Goal: Task Accomplishment & Management: Complete application form

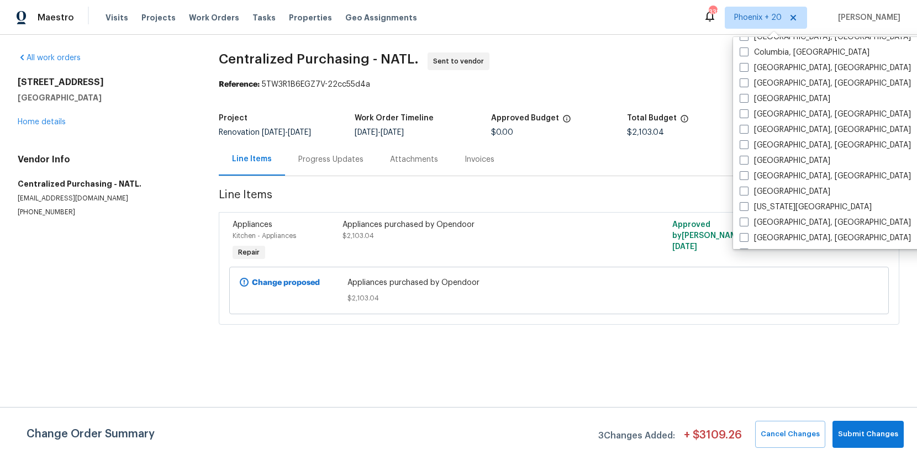
scroll to position [740, 0]
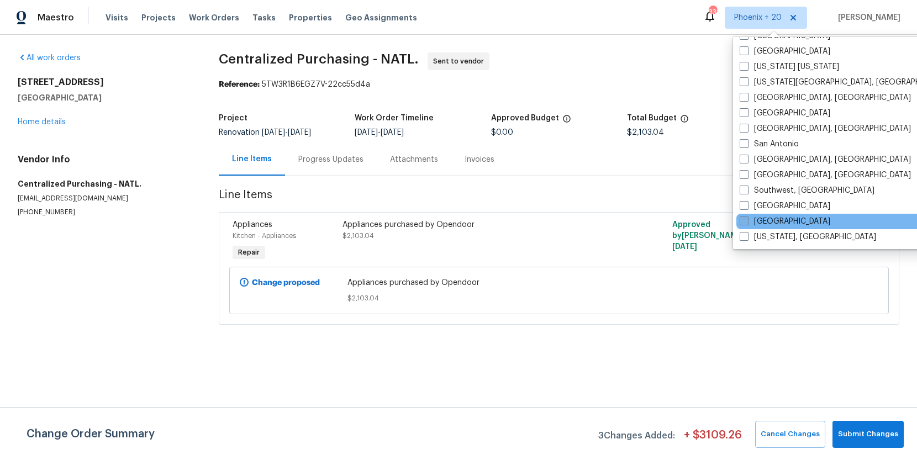
click at [766, 221] on label "[GEOGRAPHIC_DATA]" at bounding box center [784, 221] width 91 height 11
click at [747, 221] on input "[GEOGRAPHIC_DATA]" at bounding box center [742, 219] width 7 height 7
checkbox input "true"
click at [199, 22] on span "Work Orders" at bounding box center [214, 17] width 50 height 11
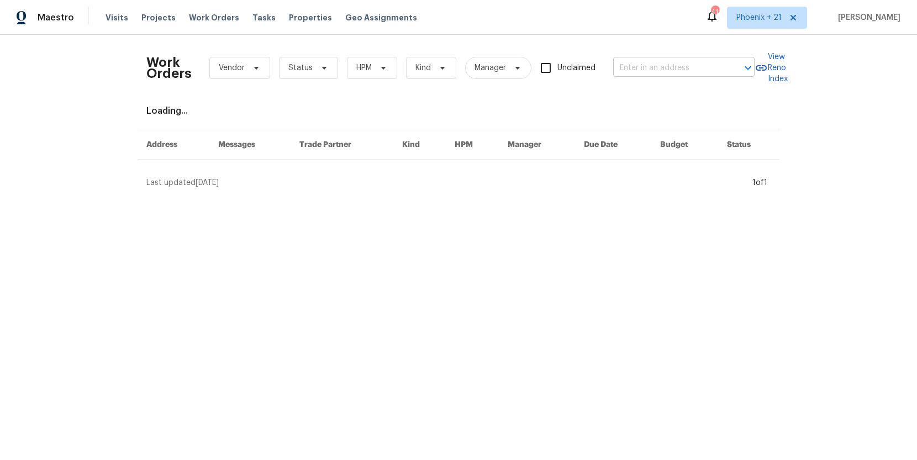
drag, startPoint x: 679, startPoint y: 80, endPoint x: 669, endPoint y: 68, distance: 15.3
click at [679, 80] on div "Work Orders Vendor Status HPM Kind Manager Unclaimed ​" at bounding box center [450, 68] width 608 height 49
click at [666, 65] on input "text" at bounding box center [668, 68] width 110 height 17
paste input "[STREET_ADDRESS][PERSON_NAME][PERSON_NAME]"
type input "[STREET_ADDRESS][PERSON_NAME][PERSON_NAME]"
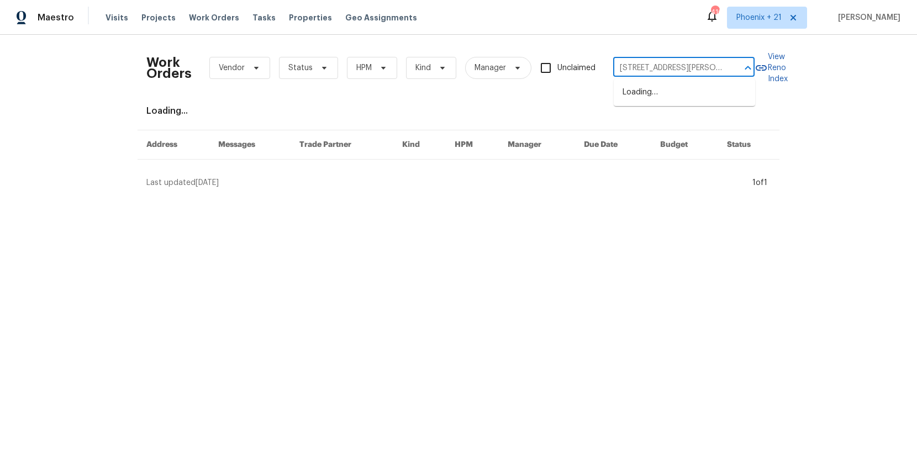
scroll to position [0, 42]
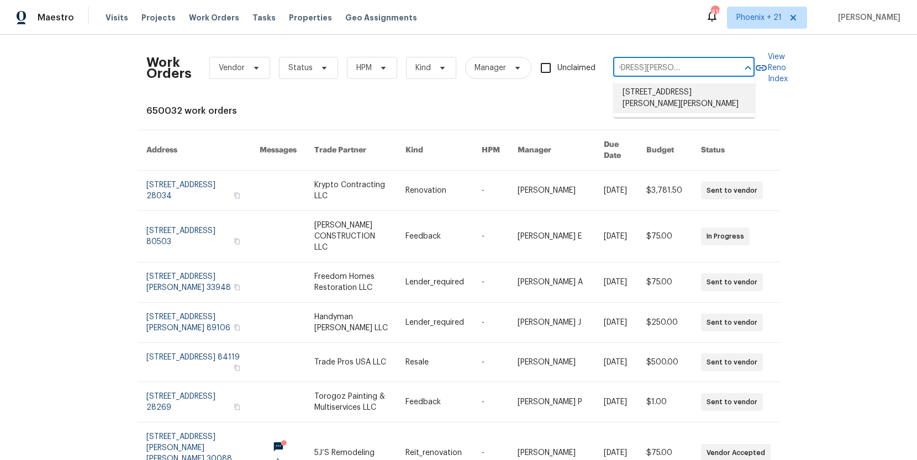
click at [672, 97] on li "[STREET_ADDRESS][PERSON_NAME][PERSON_NAME]" at bounding box center [683, 98] width 141 height 30
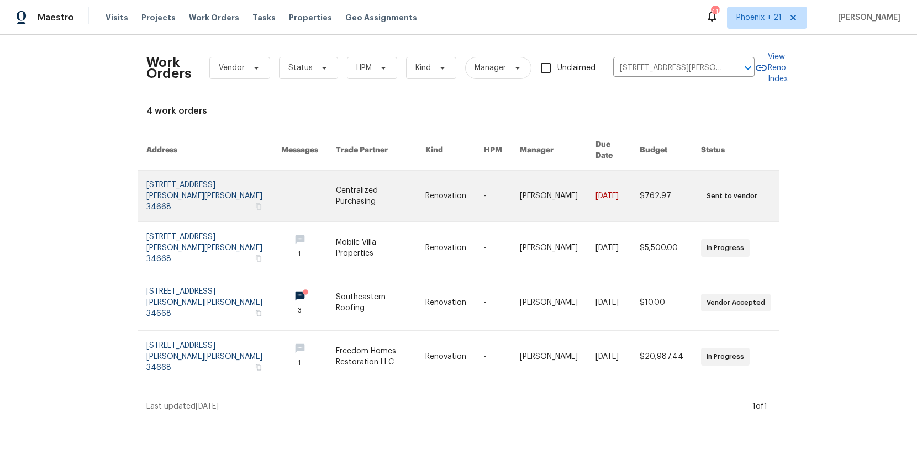
click at [304, 173] on link at bounding box center [308, 196] width 55 height 51
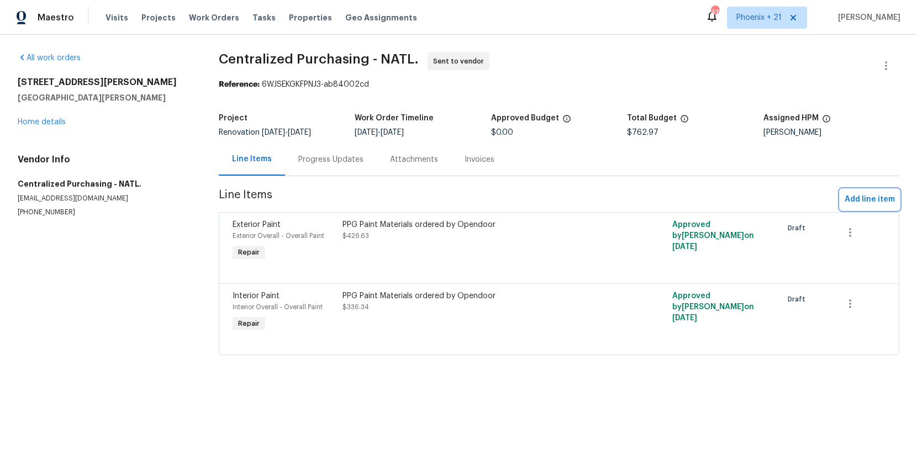
click at [877, 207] on button "Add line item" at bounding box center [869, 199] width 59 height 20
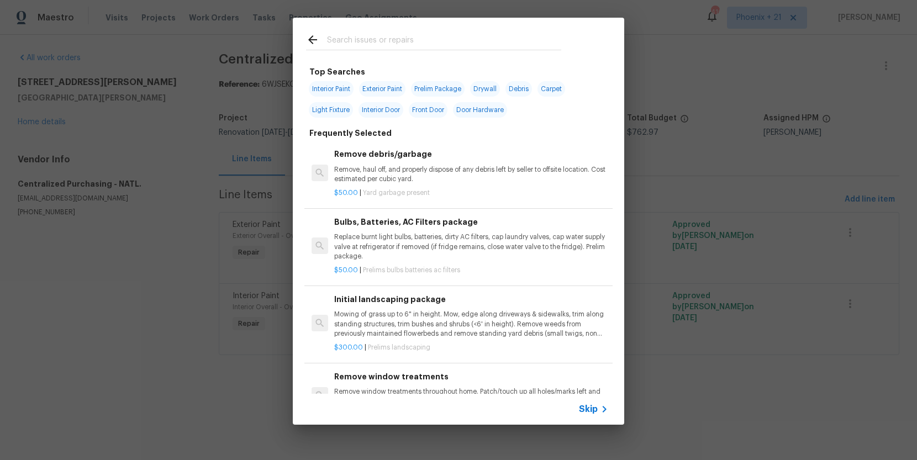
click at [362, 43] on input "text" at bounding box center [444, 41] width 234 height 17
type input "o"
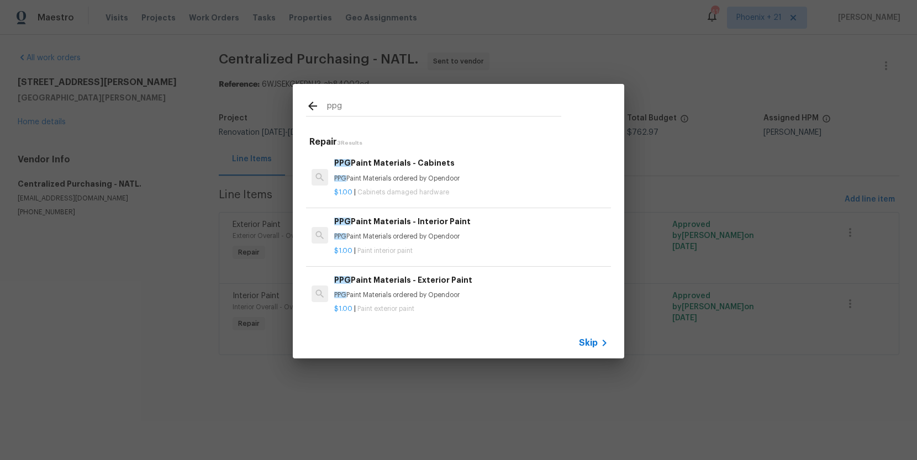
type input "ppg"
click at [464, 244] on div "$1.00 | Paint interior paint" at bounding box center [471, 249] width 274 height 14
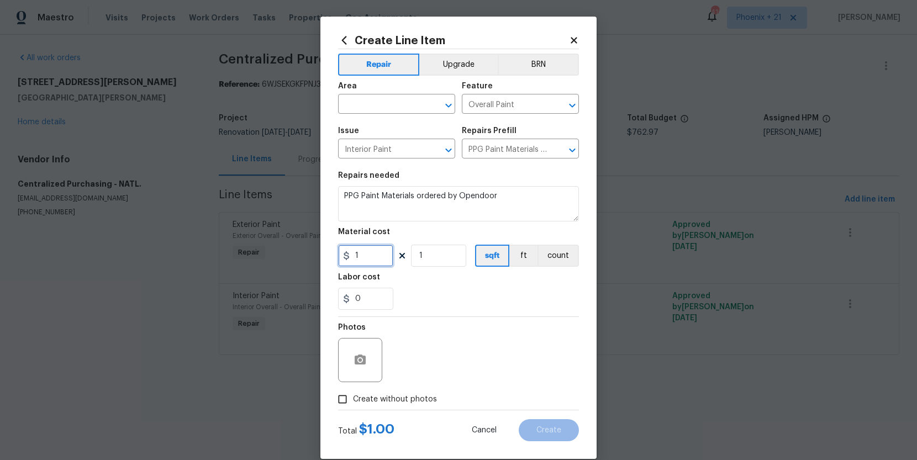
click at [334, 262] on div "Create Line Item Repair Upgrade BRN Area ​ Feature Overall Paint ​ Issue Interi…" at bounding box center [458, 238] width 276 height 442
type input "37.17"
click at [379, 106] on input "text" at bounding box center [381, 105] width 86 height 17
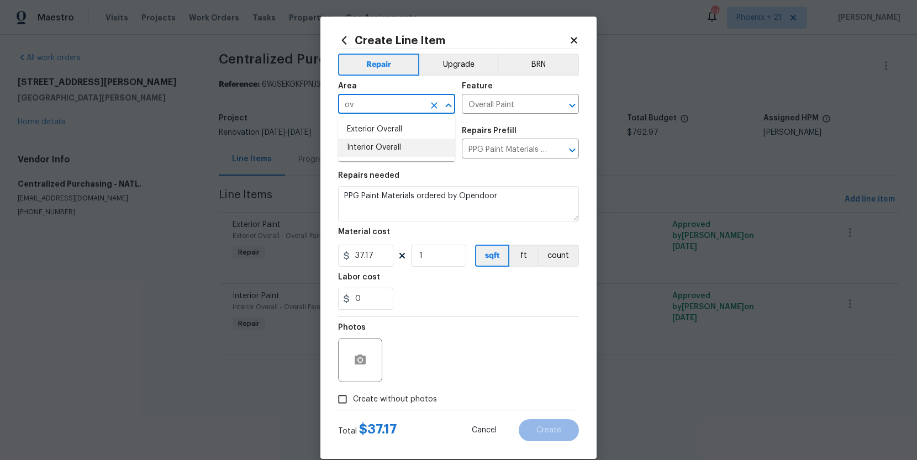
click at [362, 145] on li "Interior Overall" at bounding box center [396, 148] width 117 height 18
type input "Interior Overall"
drag, startPoint x: 435, startPoint y: 395, endPoint x: 436, endPoint y: 383, distance: 11.6
click at [435, 395] on div "Create without photos" at bounding box center [458, 399] width 241 height 21
drag, startPoint x: 425, startPoint y: 398, endPoint x: 427, endPoint y: 388, distance: 10.2
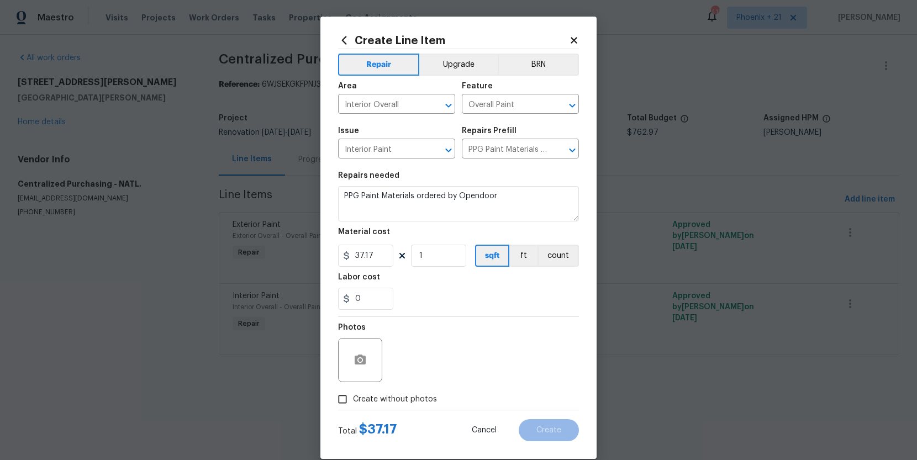
click at [425, 397] on span "Create without photos" at bounding box center [395, 400] width 84 height 12
click at [353, 397] on input "Create without photos" at bounding box center [342, 399] width 21 height 21
checkbox input "true"
click at [435, 371] on textarea at bounding box center [485, 360] width 188 height 44
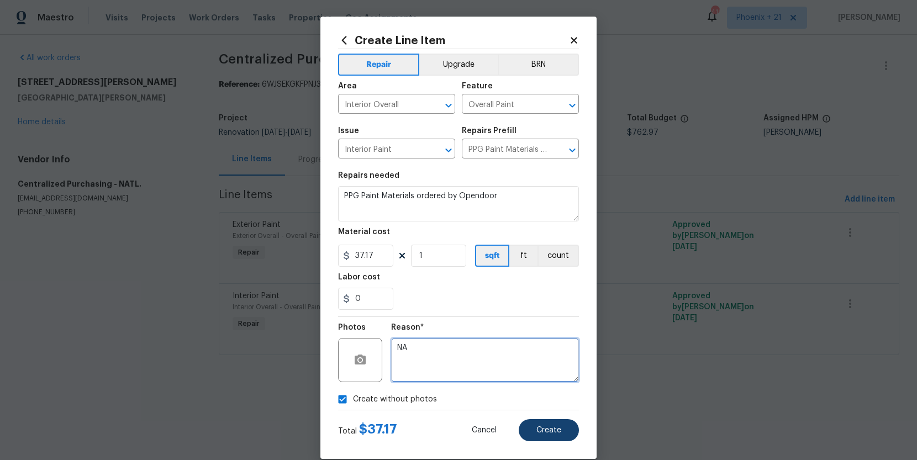
type textarea "NA"
click at [548, 434] on button "Create" at bounding box center [548, 430] width 60 height 22
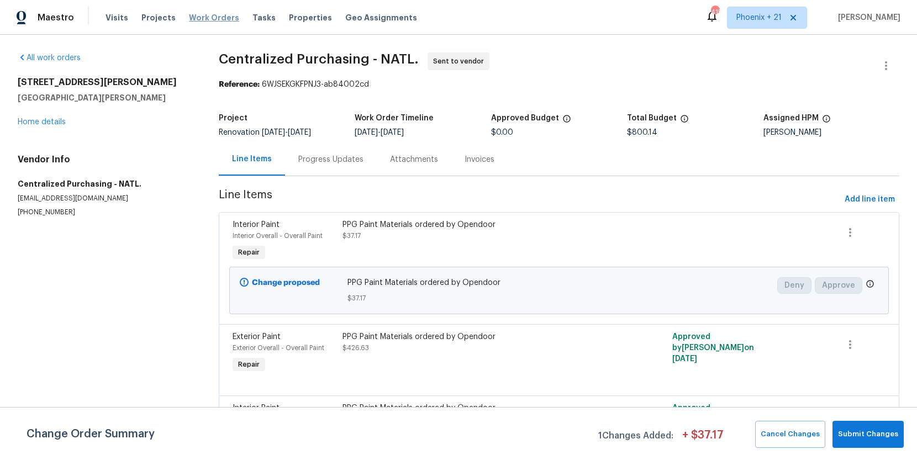
click at [219, 17] on span "Work Orders" at bounding box center [214, 17] width 50 height 11
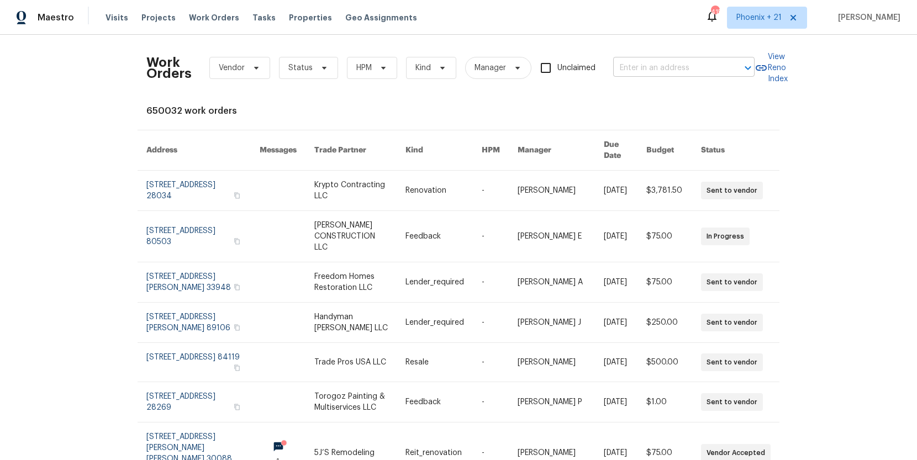
click at [678, 72] on input "text" at bounding box center [668, 68] width 110 height 17
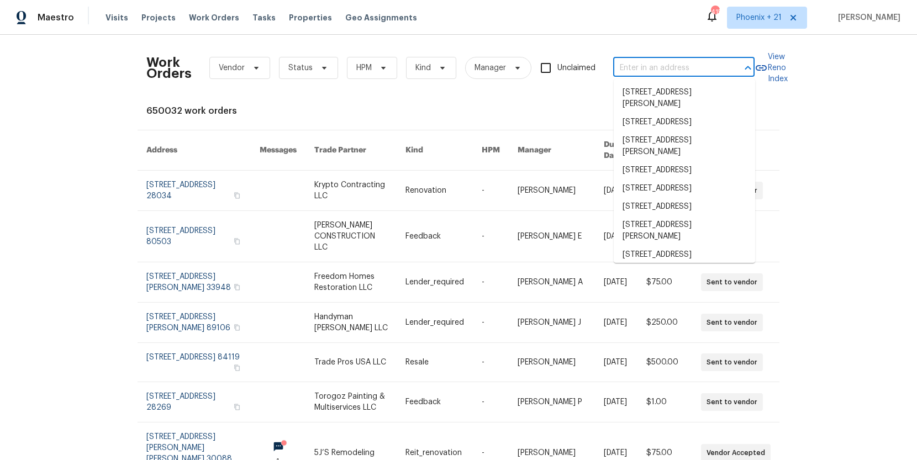
paste input "[STREET_ADDRESS]"
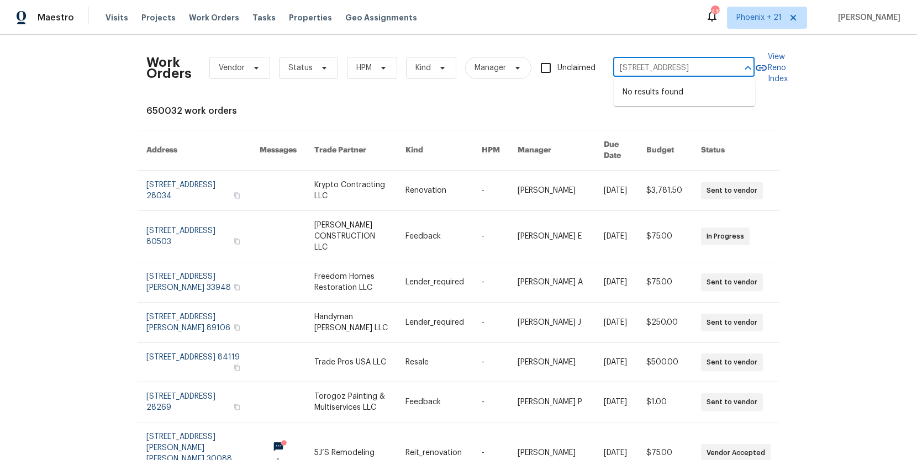
drag, startPoint x: 680, startPoint y: 67, endPoint x: 743, endPoint y: 67, distance: 63.5
click at [743, 67] on div "[STREET_ADDRESS] ​" at bounding box center [683, 68] width 141 height 17
type input "[STREET_ADDRESS]"
click at [693, 97] on li "[STREET_ADDRESS]" at bounding box center [683, 92] width 141 height 18
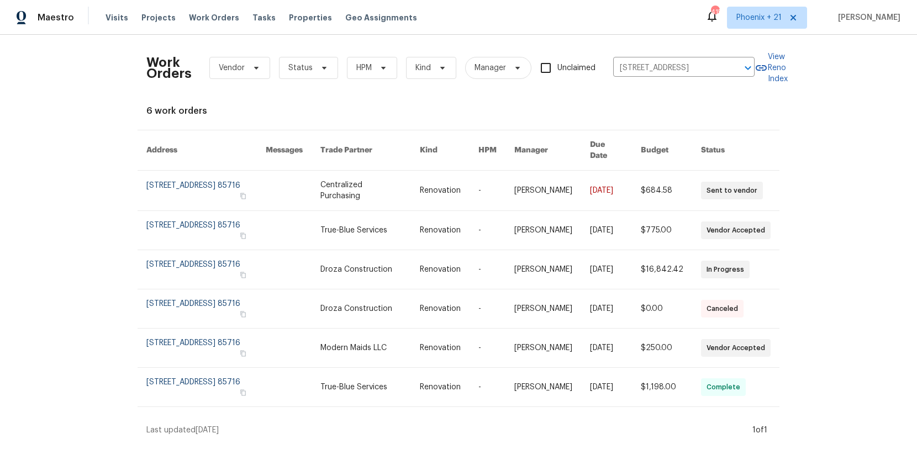
click at [320, 192] on link at bounding box center [293, 191] width 55 height 40
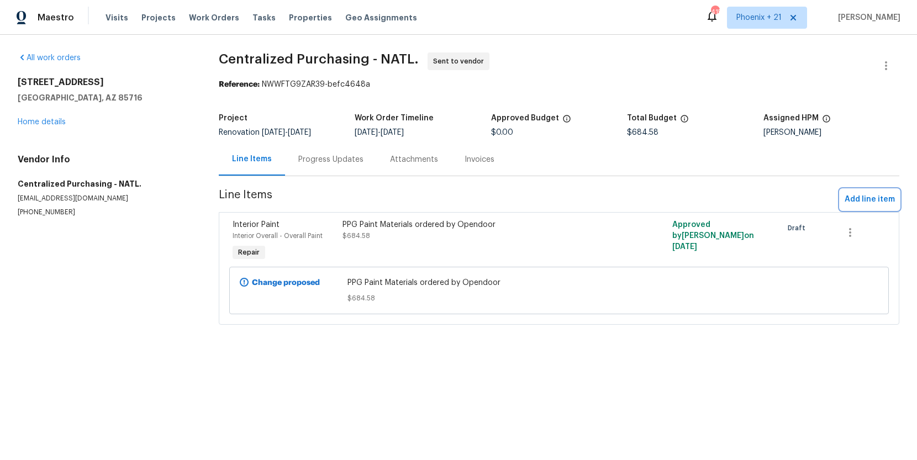
click at [850, 208] on button "Add line item" at bounding box center [869, 199] width 59 height 20
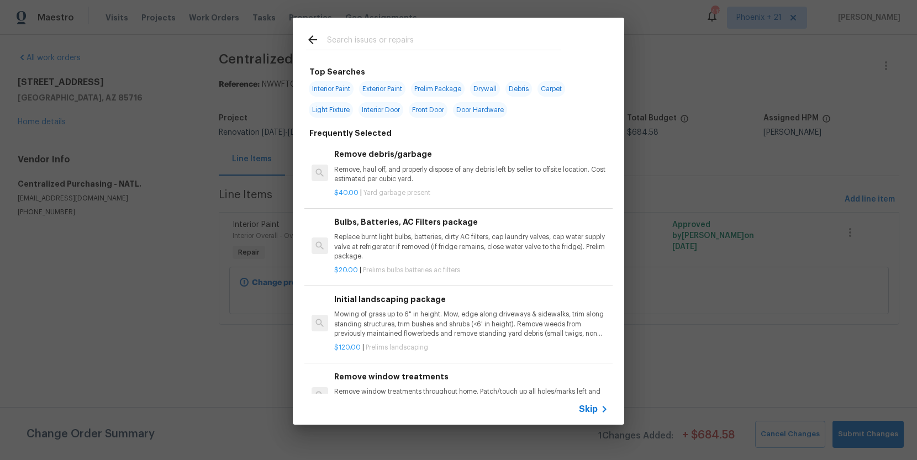
click at [413, 34] on input "text" at bounding box center [444, 41] width 234 height 17
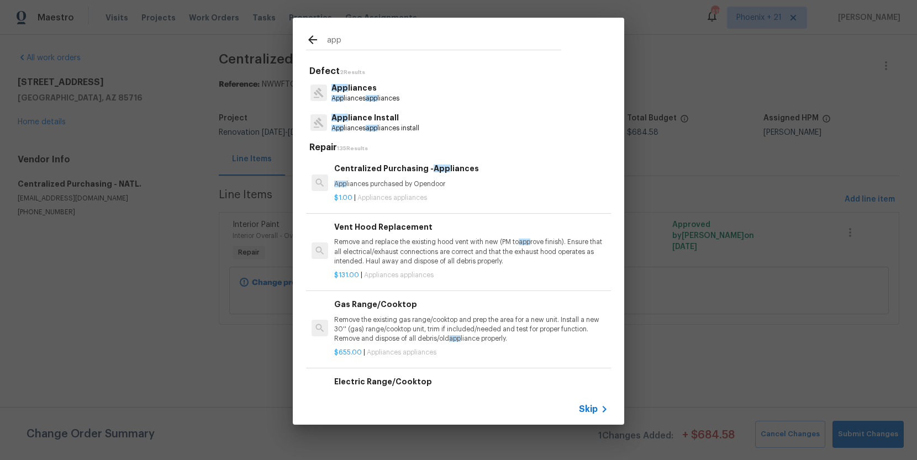
type input "app"
click at [514, 172] on div "Centralized Purchasing - App liances App liances purchased by Opendoor" at bounding box center [471, 175] width 274 height 27
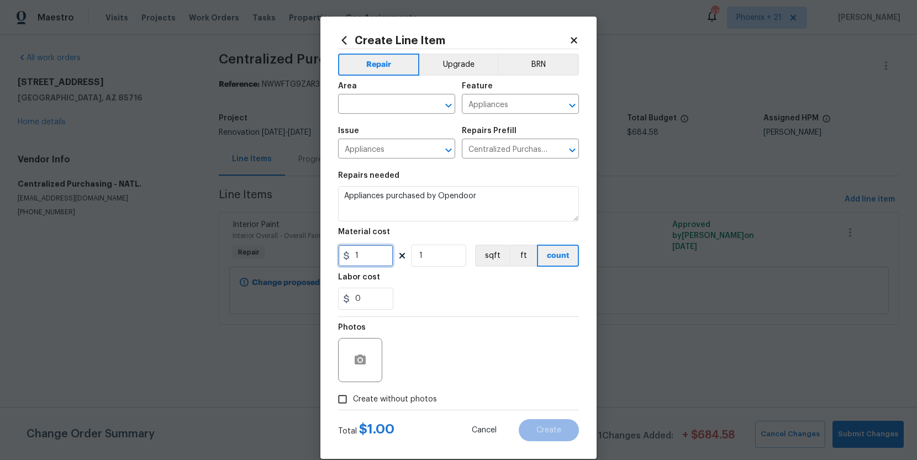
drag, startPoint x: 370, startPoint y: 246, endPoint x: 332, endPoint y: 250, distance: 38.8
click at [332, 250] on div "Create Line Item Repair Upgrade BRN Area ​ Feature Appliances ​ Issue Appliance…" at bounding box center [458, 238] width 276 height 442
type input "736.62"
click at [378, 107] on input "text" at bounding box center [381, 105] width 86 height 17
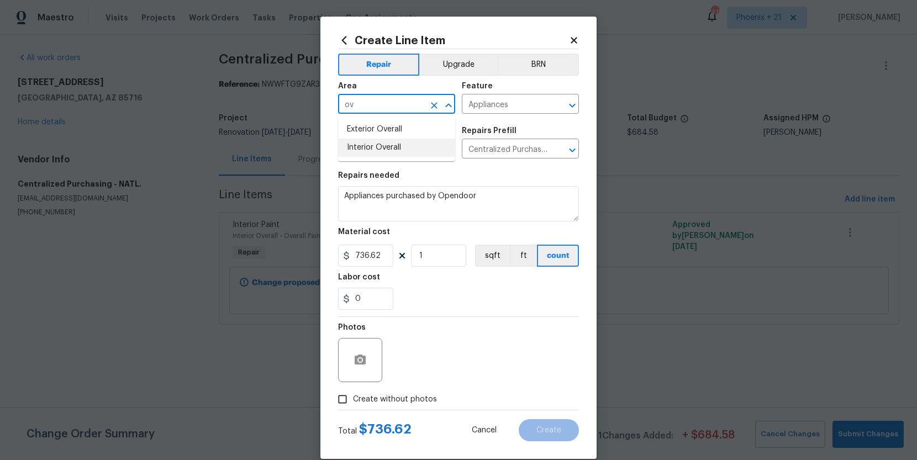
drag, startPoint x: 385, startPoint y: 147, endPoint x: 393, endPoint y: 237, distance: 89.7
click at [385, 147] on li "Interior Overall" at bounding box center [396, 148] width 117 height 18
type input "Interior Overall"
click at [410, 409] on label "Create without photos" at bounding box center [384, 399] width 105 height 21
click at [353, 409] on input "Create without photos" at bounding box center [342, 399] width 21 height 21
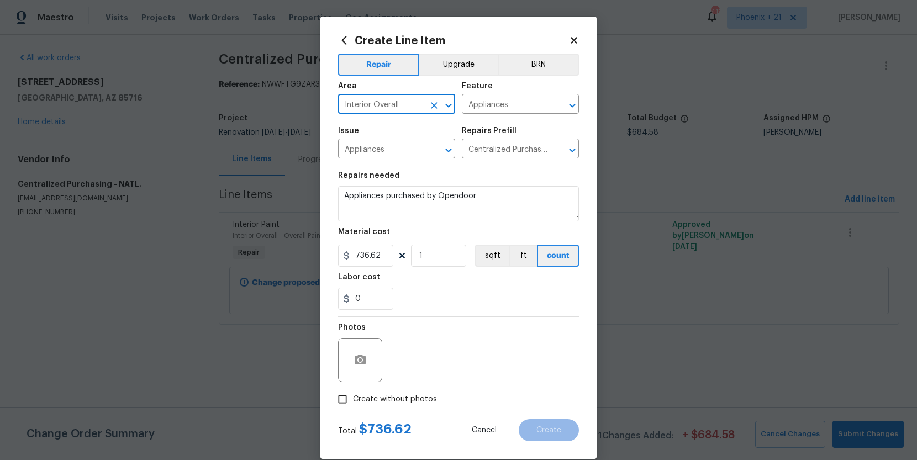
checkbox input "true"
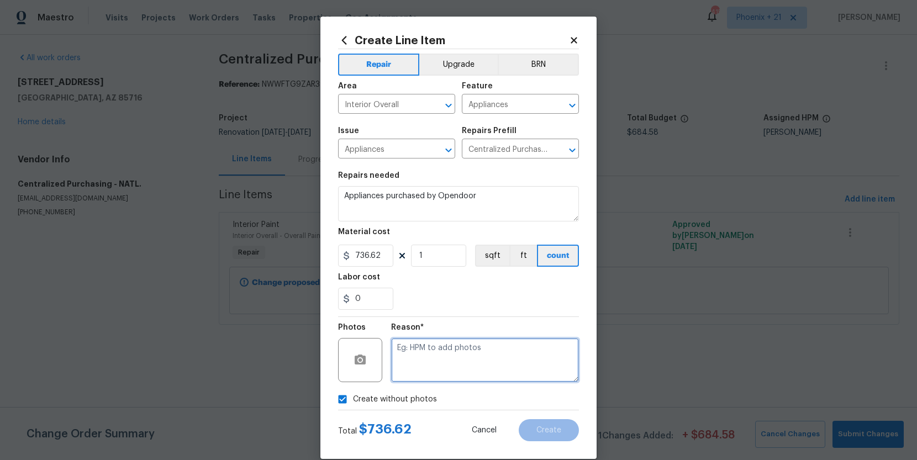
click at [410, 377] on textarea at bounding box center [485, 360] width 188 height 44
type textarea "NA"
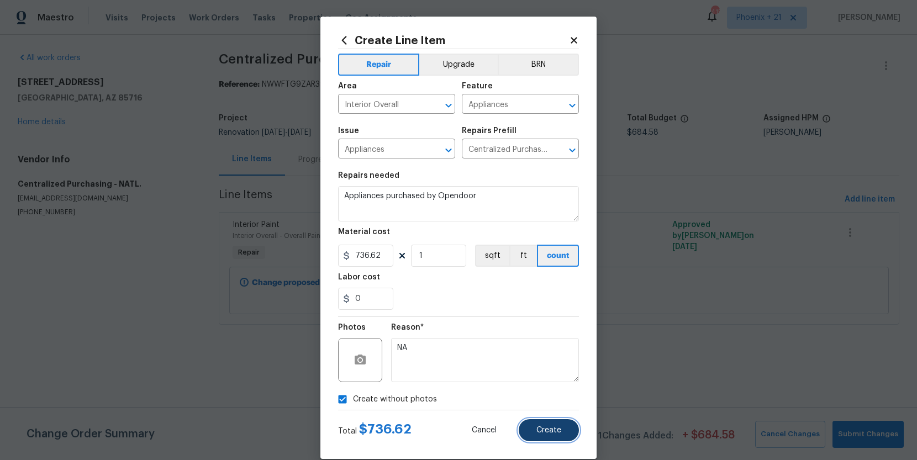
click at [537, 435] on button "Create" at bounding box center [548, 430] width 60 height 22
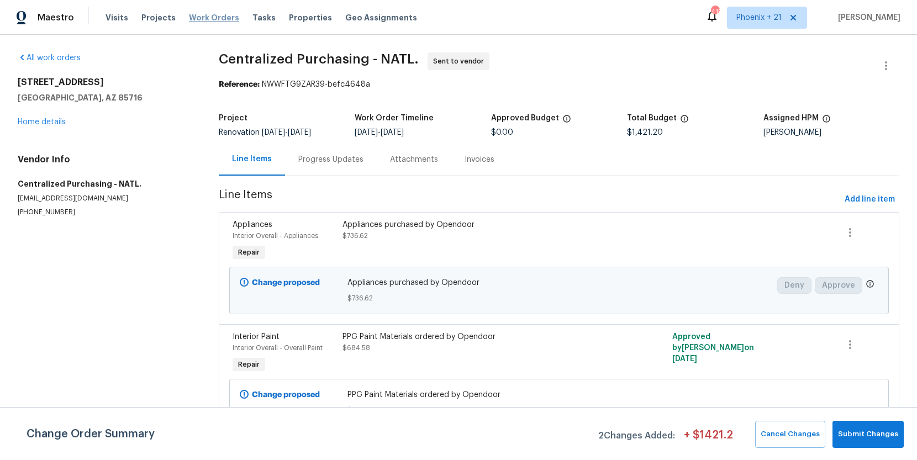
click at [206, 13] on span "Work Orders" at bounding box center [214, 17] width 50 height 11
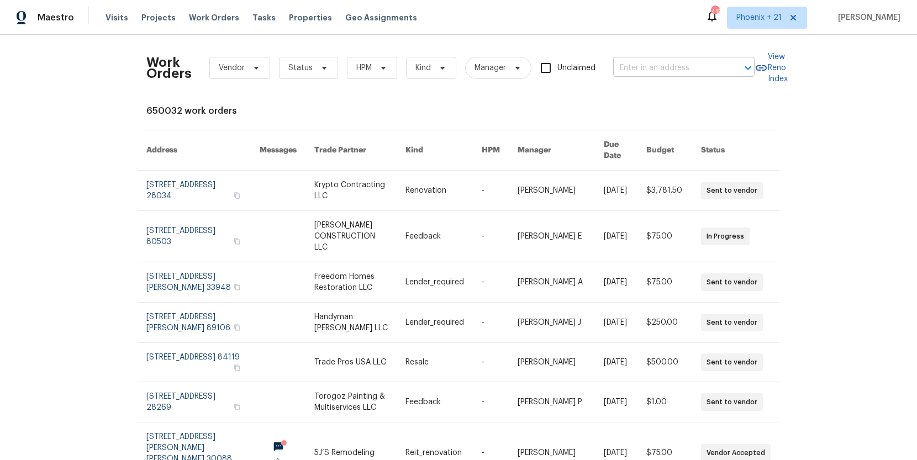
click at [628, 60] on input "text" at bounding box center [668, 68] width 110 height 17
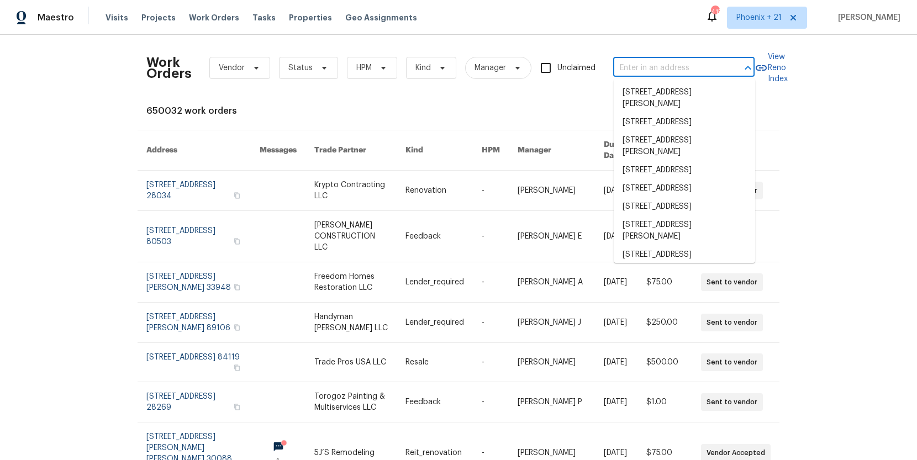
paste input "[STREET_ADDRESS][PERSON_NAME]"
type input "[STREET_ADDRESS][PERSON_NAME]"
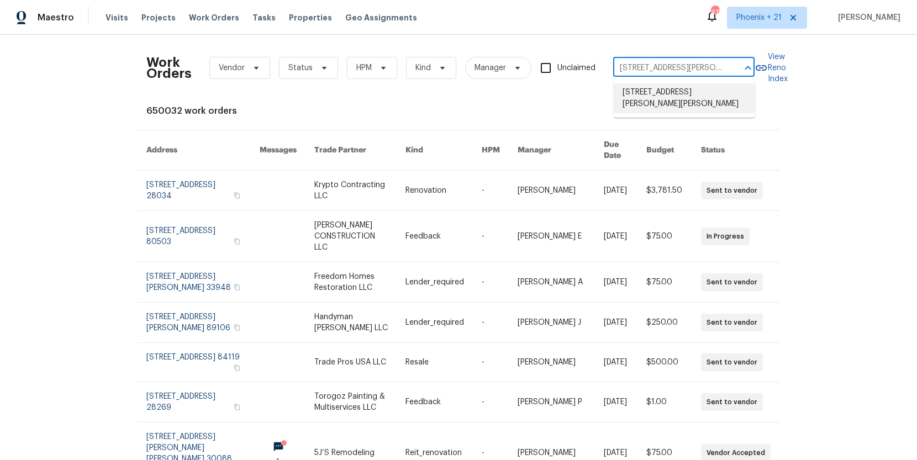
click at [633, 92] on li "[STREET_ADDRESS][PERSON_NAME][PERSON_NAME]" at bounding box center [683, 98] width 141 height 30
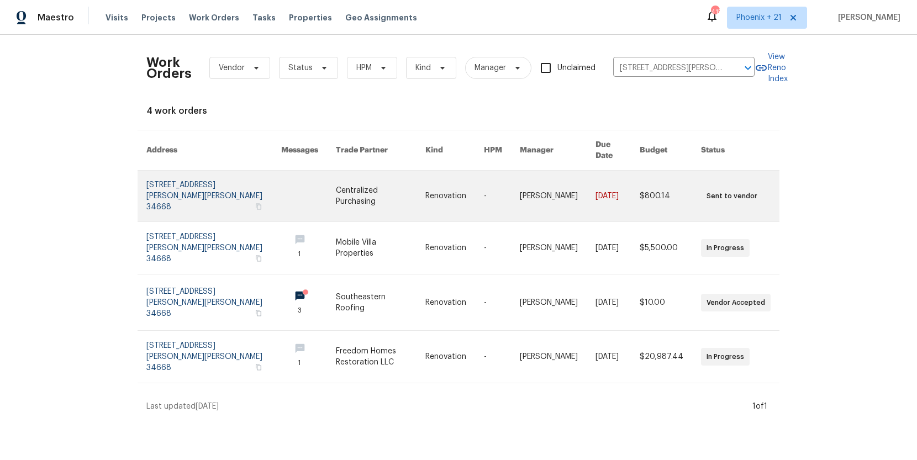
click at [382, 183] on link at bounding box center [380, 196] width 89 height 51
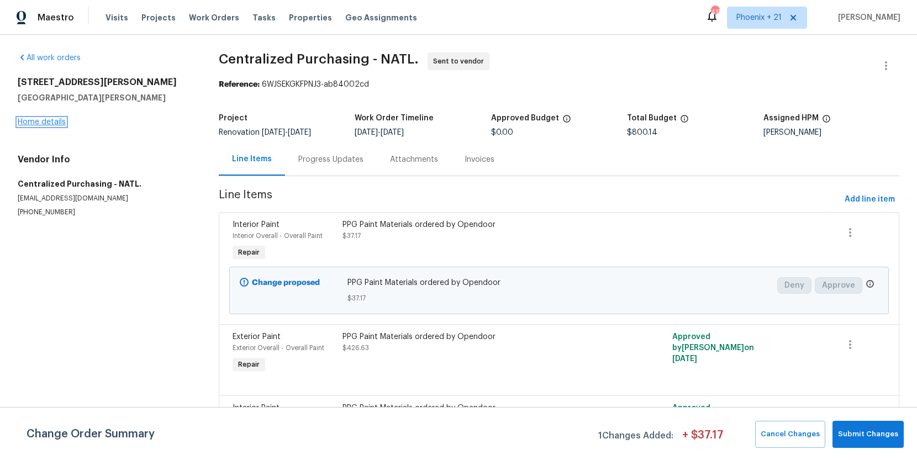
click at [41, 122] on link "Home details" at bounding box center [42, 122] width 48 height 8
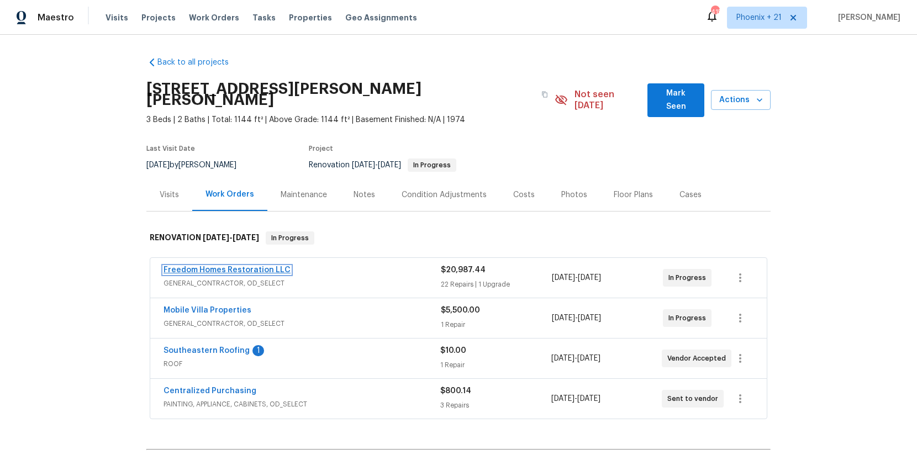
click at [214, 266] on link "Freedom Homes Restoration LLC" at bounding box center [226, 270] width 127 height 8
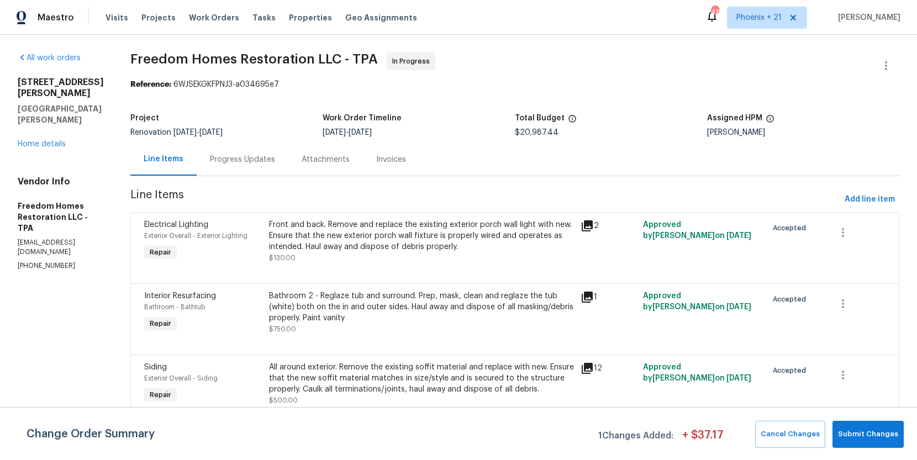
click at [259, 162] on div "Progress Updates" at bounding box center [242, 159] width 65 height 11
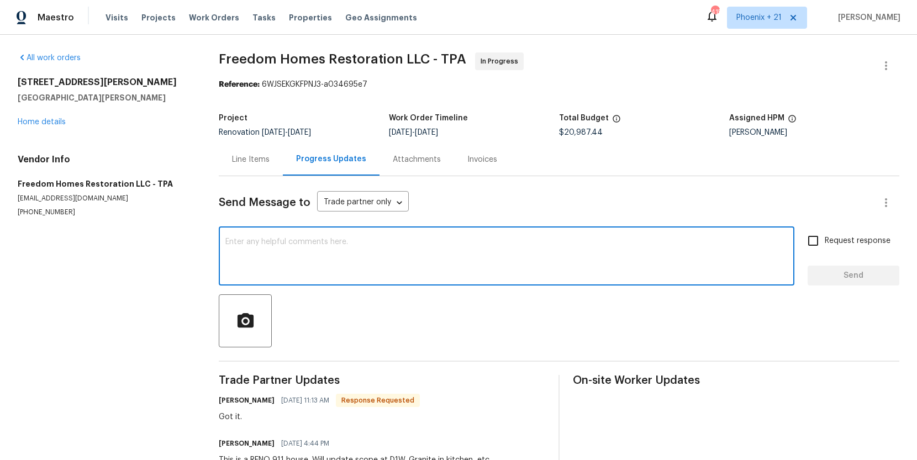
click at [316, 248] on textarea at bounding box center [506, 257] width 562 height 39
type textarea "e"
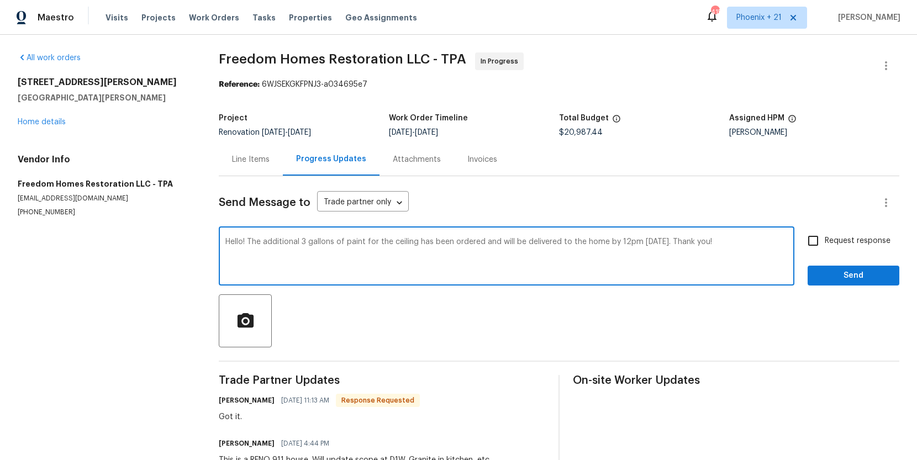
type textarea "Hello! The additional 3 gallons of paint for the ceiling has been ordered and w…"
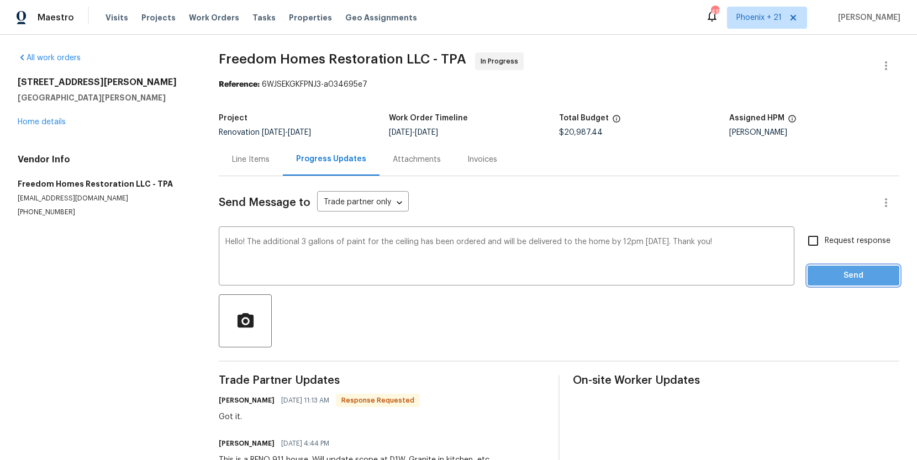
click at [828, 282] on span "Send" at bounding box center [853, 276] width 74 height 14
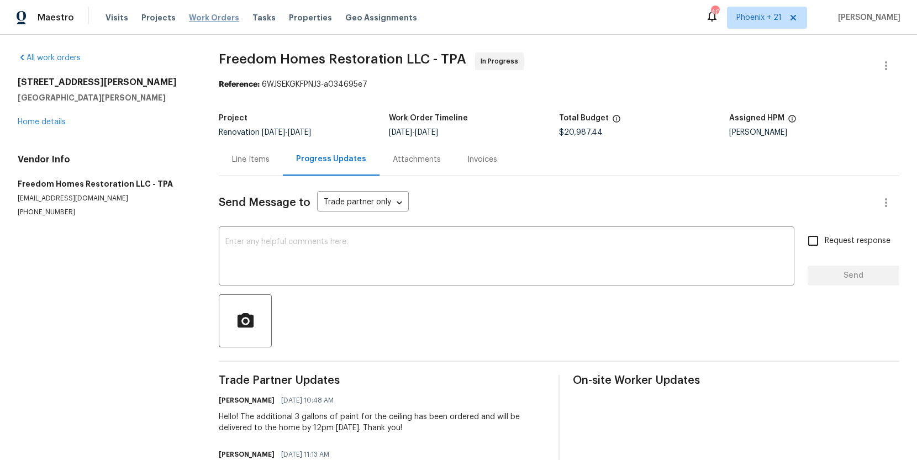
click at [223, 18] on span "Work Orders" at bounding box center [214, 17] width 50 height 11
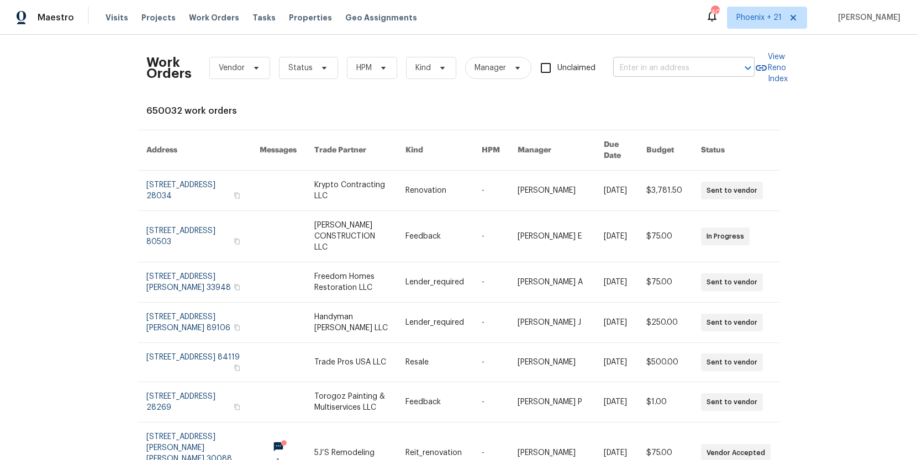
click at [666, 65] on input "text" at bounding box center [668, 68] width 110 height 17
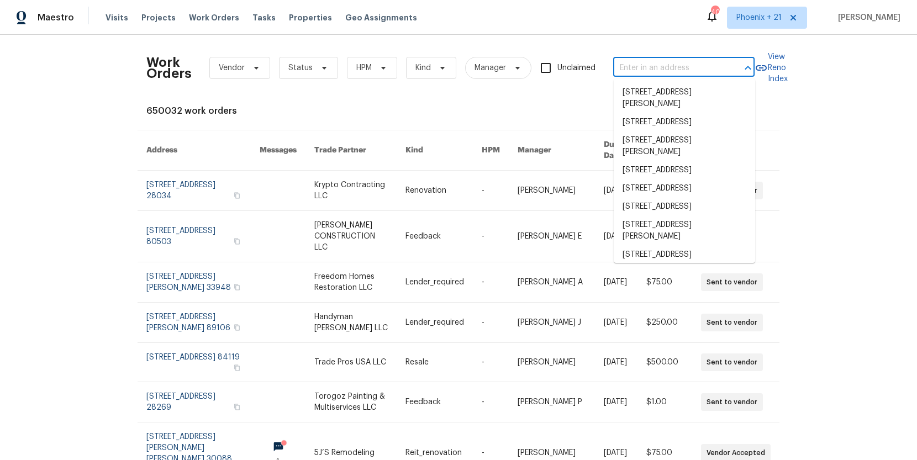
paste input "[STREET_ADDRESS][PERSON_NAME]"
type input "[STREET_ADDRESS][PERSON_NAME]"
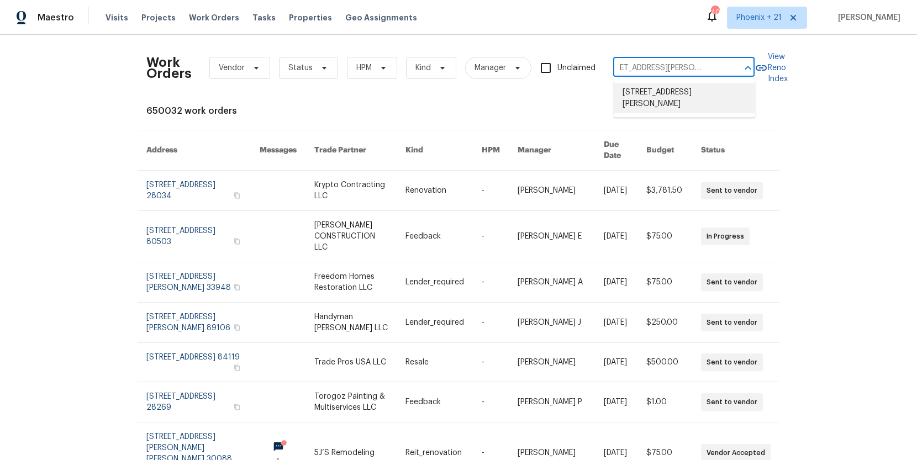
click at [659, 100] on li "[STREET_ADDRESS][PERSON_NAME]" at bounding box center [683, 98] width 141 height 30
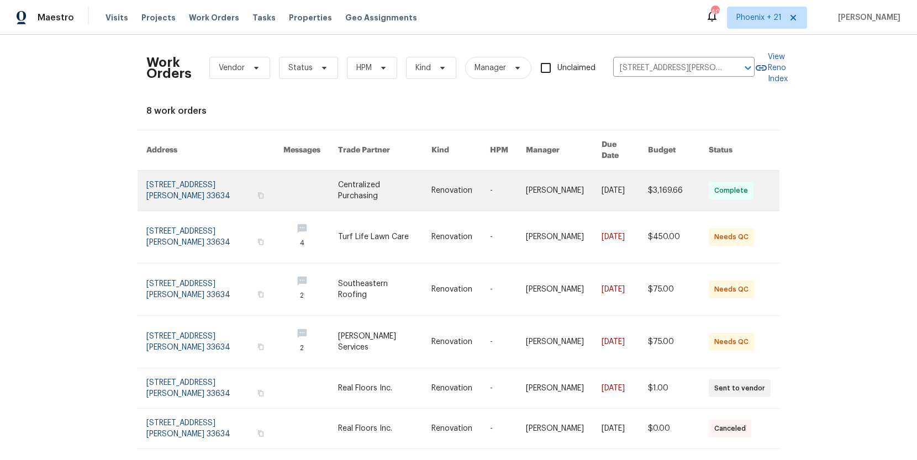
click at [367, 172] on link at bounding box center [384, 191] width 93 height 40
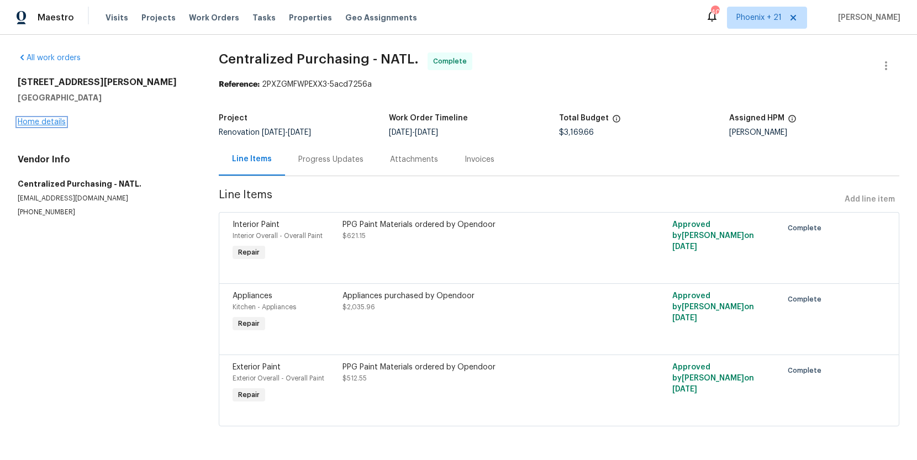
click at [41, 120] on link "Home details" at bounding box center [42, 122] width 48 height 8
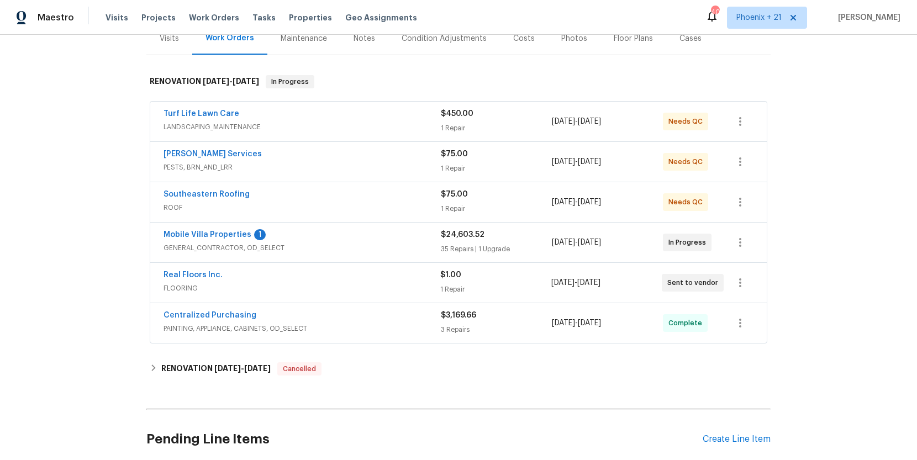
scroll to position [161, 0]
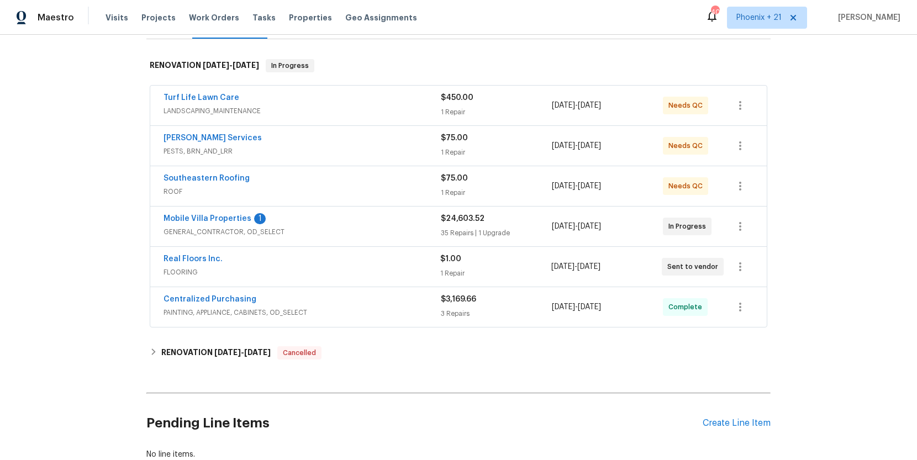
click at [764, 430] on div "Pending Line Items Create Line Item" at bounding box center [458, 423] width 624 height 51
click at [761, 422] on div "Create Line Item" at bounding box center [736, 423] width 68 height 10
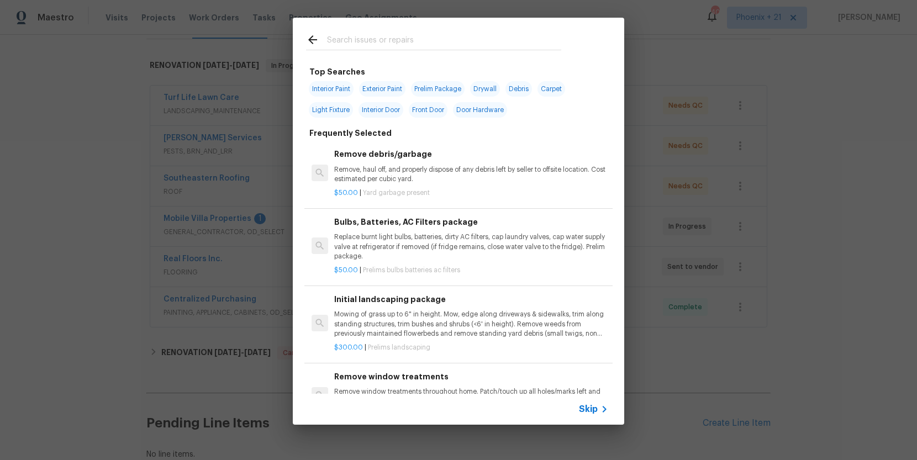
drag, startPoint x: 425, startPoint y: 56, endPoint x: 419, endPoint y: 48, distance: 9.8
click at [422, 52] on div at bounding box center [434, 40] width 282 height 44
click at [419, 48] on input "text" at bounding box center [444, 41] width 234 height 17
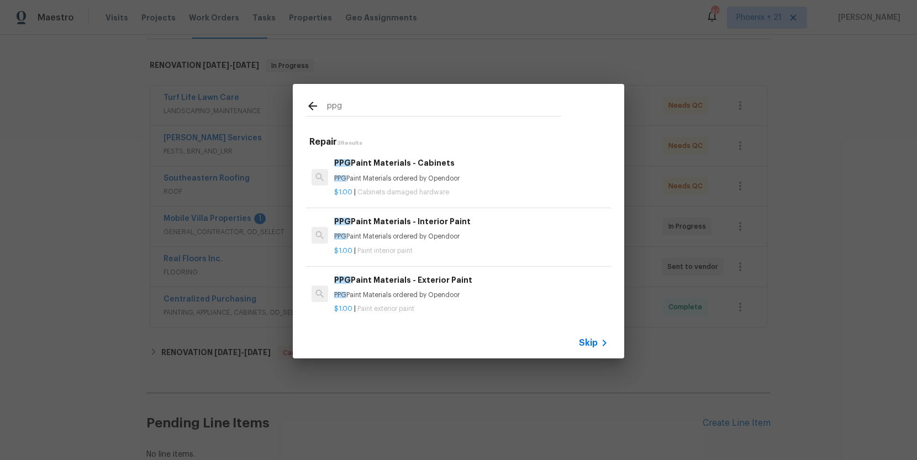
type input "ppg"
click at [495, 301] on div "$1.00 | Paint exterior paint" at bounding box center [471, 307] width 274 height 14
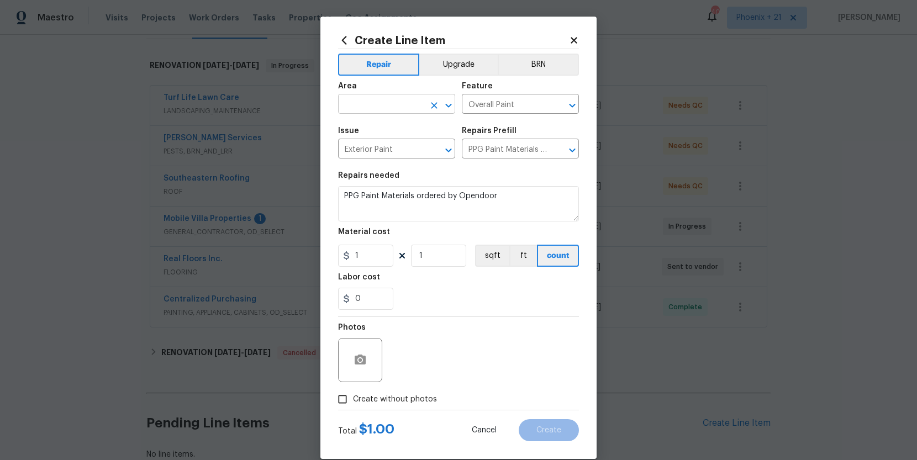
click at [374, 103] on input "text" at bounding box center [381, 105] width 86 height 17
click at [384, 131] on li "Exterior Overall" at bounding box center [396, 129] width 117 height 18
type input "Exterior Overall"
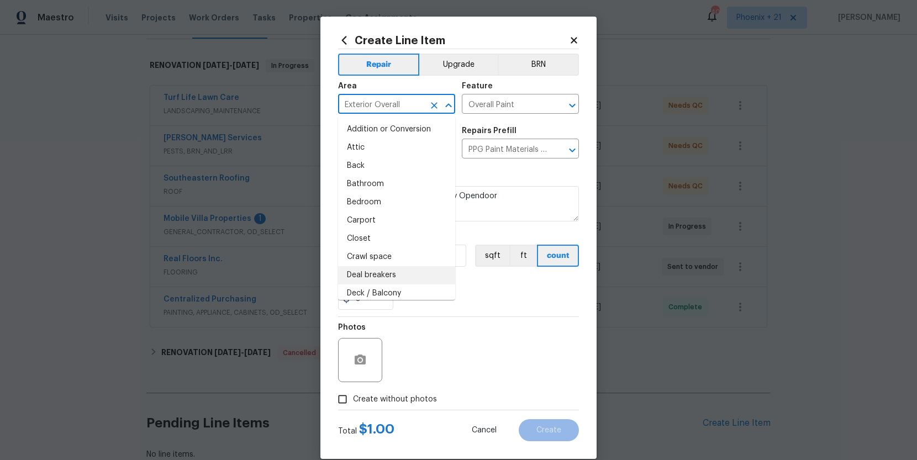
drag, startPoint x: 464, startPoint y: 291, endPoint x: 385, endPoint y: 255, distance: 87.0
click at [463, 291] on div "0" at bounding box center [458, 299] width 241 height 22
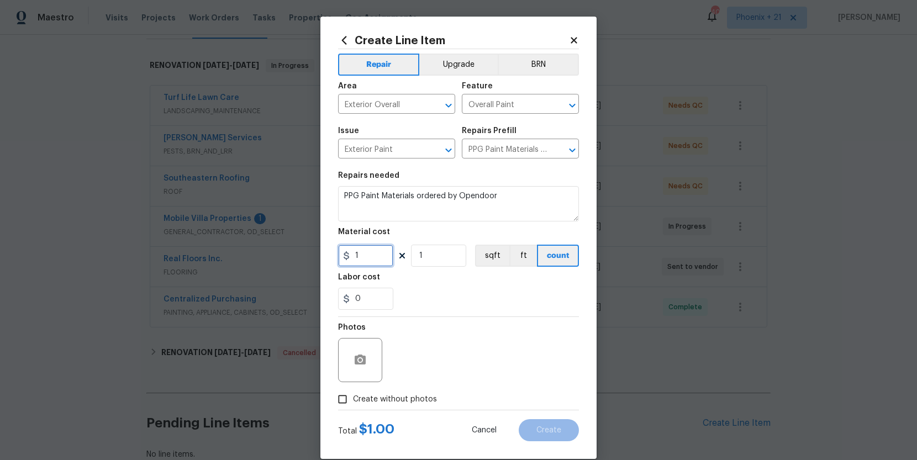
drag, startPoint x: 383, startPoint y: 255, endPoint x: 326, endPoint y: 251, distance: 57.5
click at [326, 251] on div "Create Line Item Repair Upgrade BRN Area Exterior Overall ​ Feature Overall Pai…" at bounding box center [458, 238] width 276 height 442
type input "25.28"
drag, startPoint x: 399, startPoint y: 390, endPoint x: 409, endPoint y: 397, distance: 12.7
click at [399, 390] on label "Create without photos" at bounding box center [384, 399] width 105 height 21
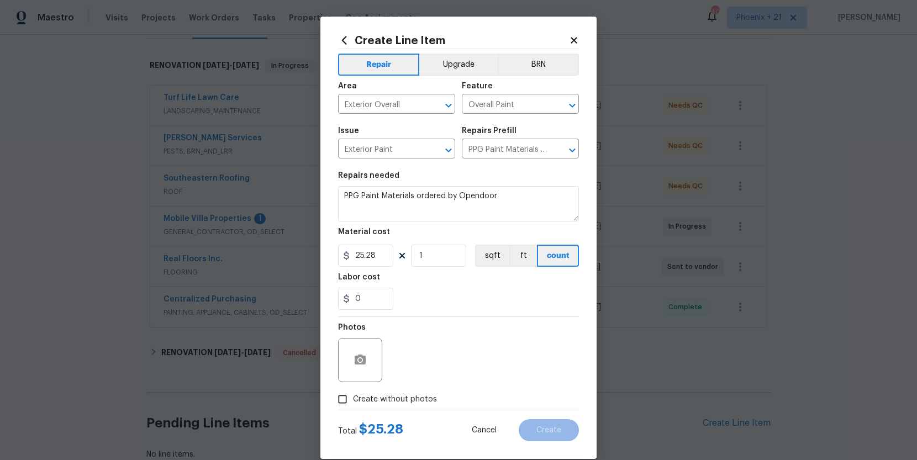
click at [353, 390] on input "Create without photos" at bounding box center [342, 399] width 21 height 21
checkbox input "true"
click at [429, 358] on textarea at bounding box center [485, 360] width 188 height 44
type textarea "A"
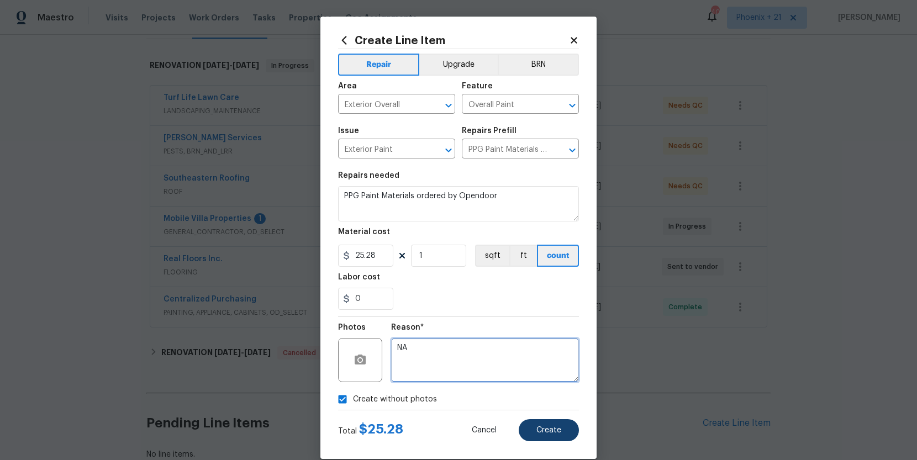
type textarea "NA"
click at [538, 426] on span "Create" at bounding box center [548, 430] width 25 height 8
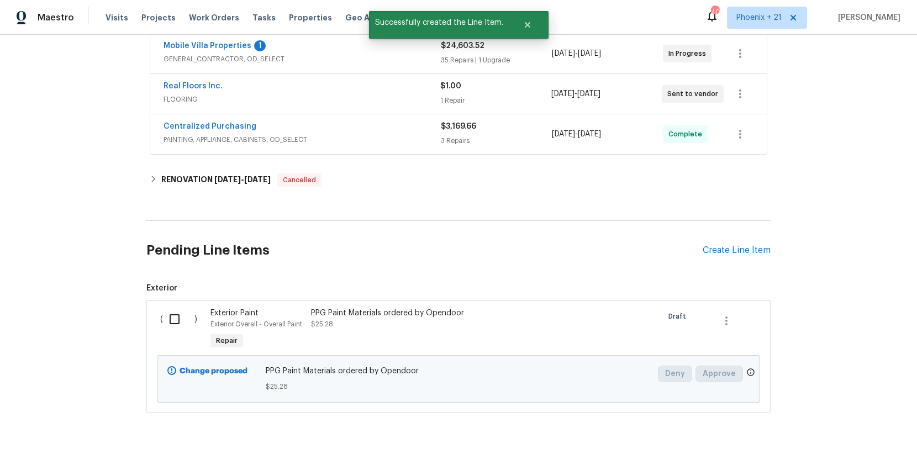
scroll to position [362, 0]
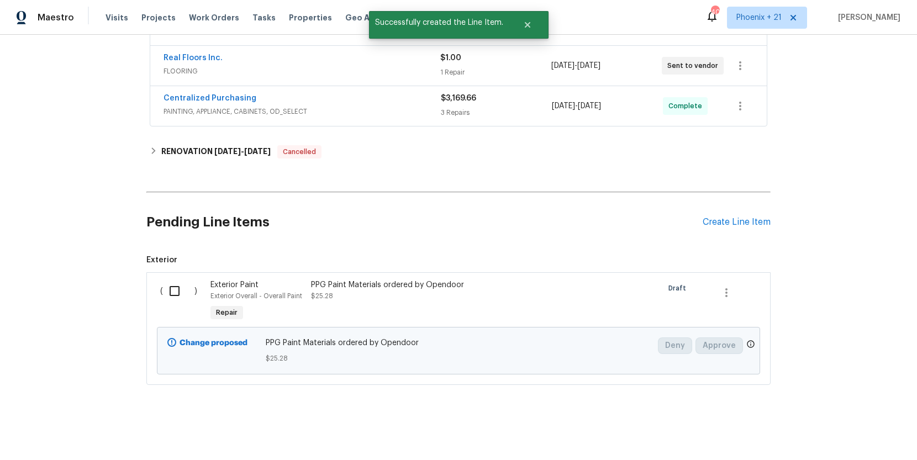
drag, startPoint x: 182, startPoint y: 280, endPoint x: 195, endPoint y: 293, distance: 18.7
click at [182, 281] on input "checkbox" at bounding box center [178, 290] width 31 height 23
checkbox input "true"
click at [822, 430] on span "Create Work Order" at bounding box center [853, 433] width 73 height 14
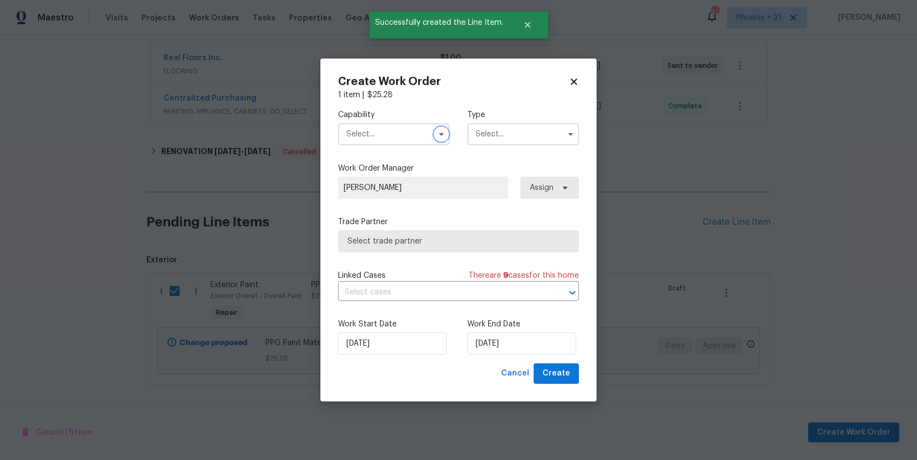
click at [438, 140] on button "button" at bounding box center [441, 134] width 13 height 13
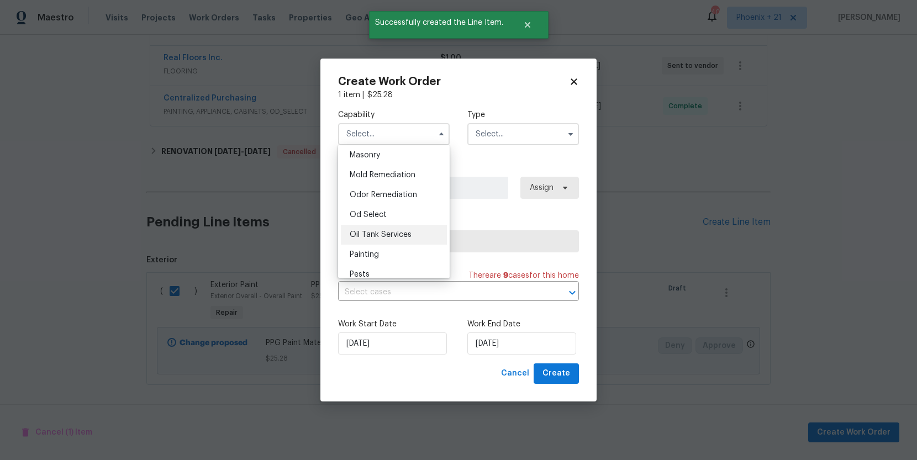
scroll to position [902, 0]
click at [407, 179] on div "Painting" at bounding box center [394, 183] width 106 height 20
type input "Painting"
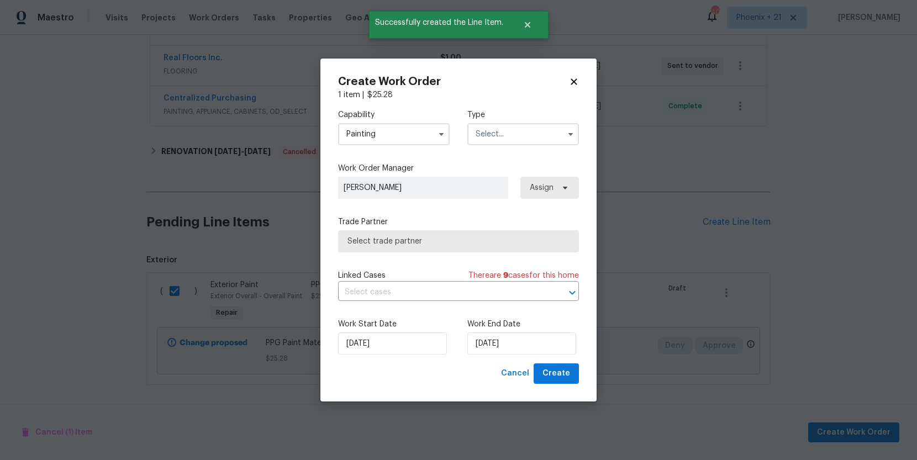
drag, startPoint x: 551, startPoint y: 131, endPoint x: 546, endPoint y: 139, distance: 8.9
click at [550, 132] on input "text" at bounding box center [523, 134] width 112 height 22
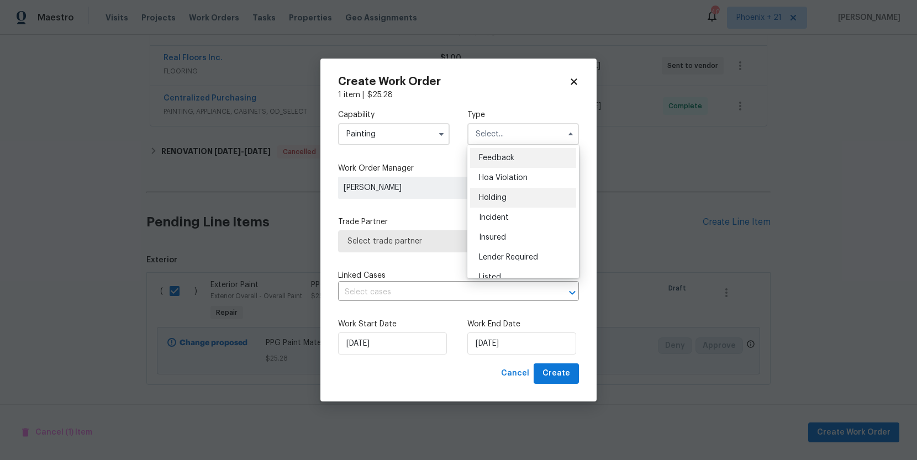
scroll to position [251, 0]
drag, startPoint x: 516, startPoint y: 191, endPoint x: 532, endPoint y: 205, distance: 21.1
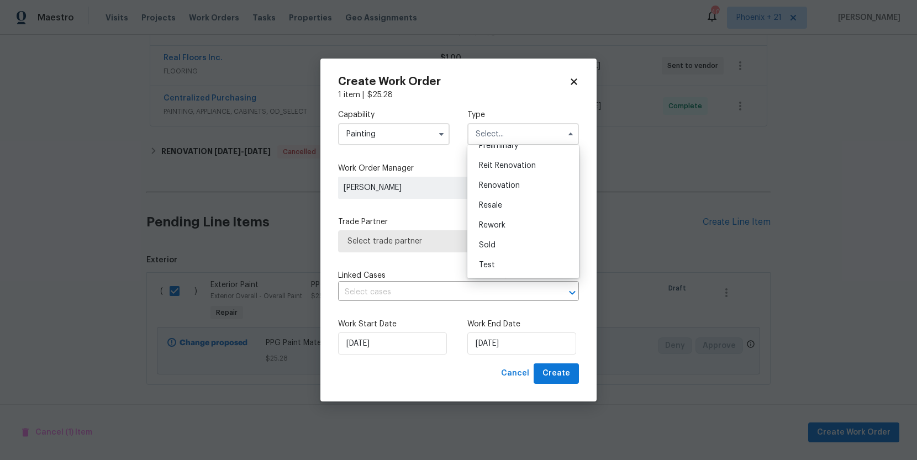
click at [516, 191] on div "Renovation" at bounding box center [523, 186] width 106 height 20
type input "Renovation"
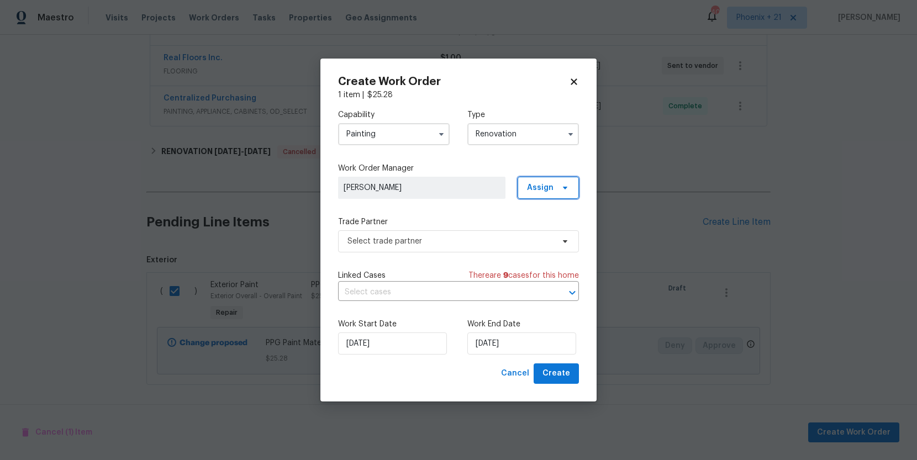
drag, startPoint x: 536, startPoint y: 192, endPoint x: 535, endPoint y: 198, distance: 5.6
click at [535, 197] on span "Assign" at bounding box center [547, 188] width 61 height 22
click at [542, 229] on div "Assign to me" at bounding box center [550, 234] width 48 height 11
click at [433, 240] on span "Select trade partner" at bounding box center [450, 241] width 206 height 11
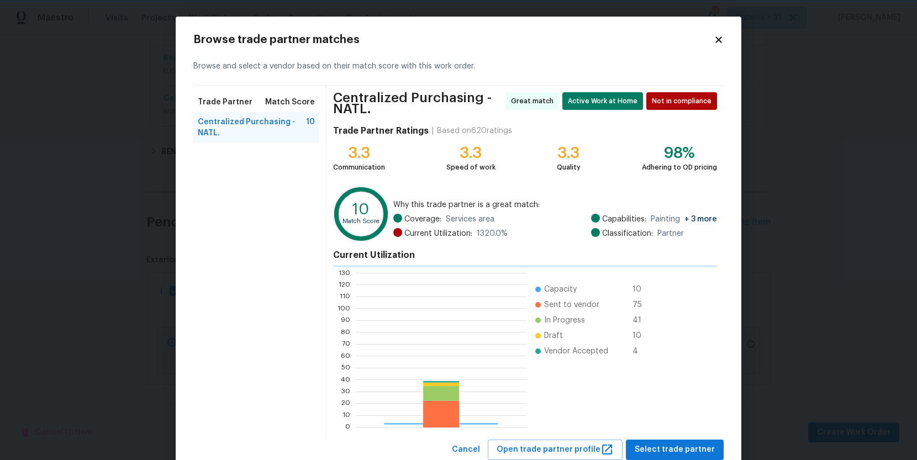
scroll to position [155, 171]
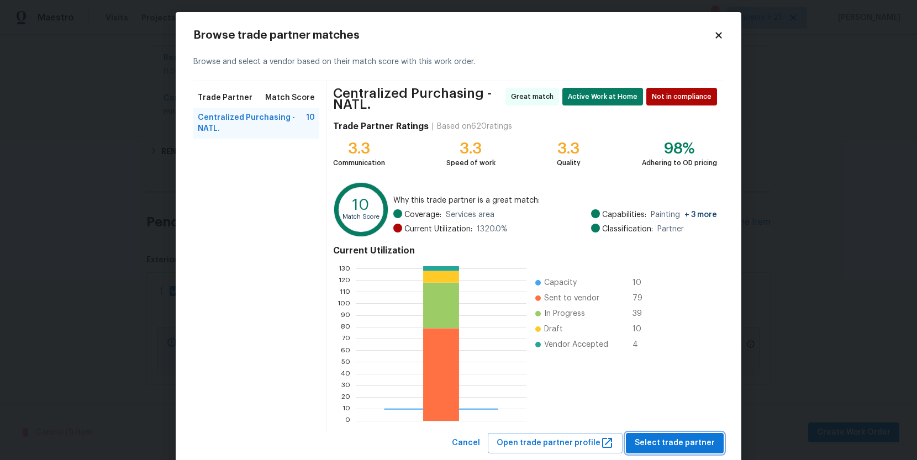
click at [669, 440] on span "Select trade partner" at bounding box center [674, 443] width 80 height 14
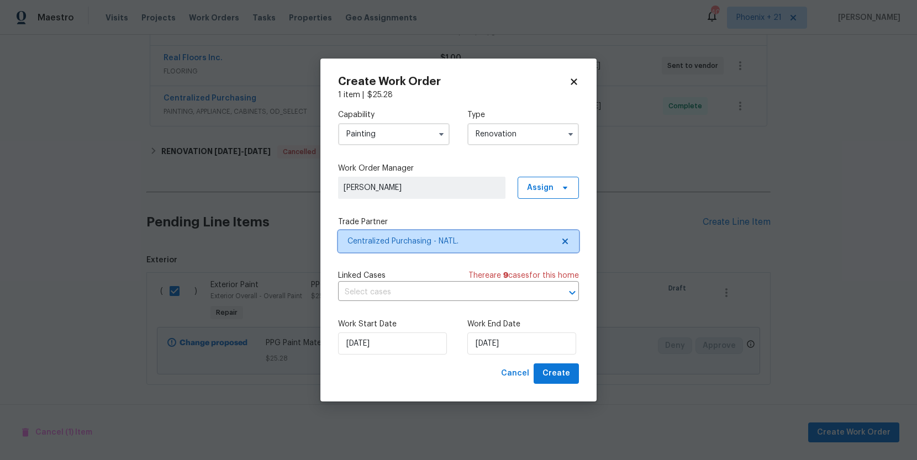
scroll to position [0, 0]
click at [553, 376] on span "Create" at bounding box center [556, 374] width 28 height 14
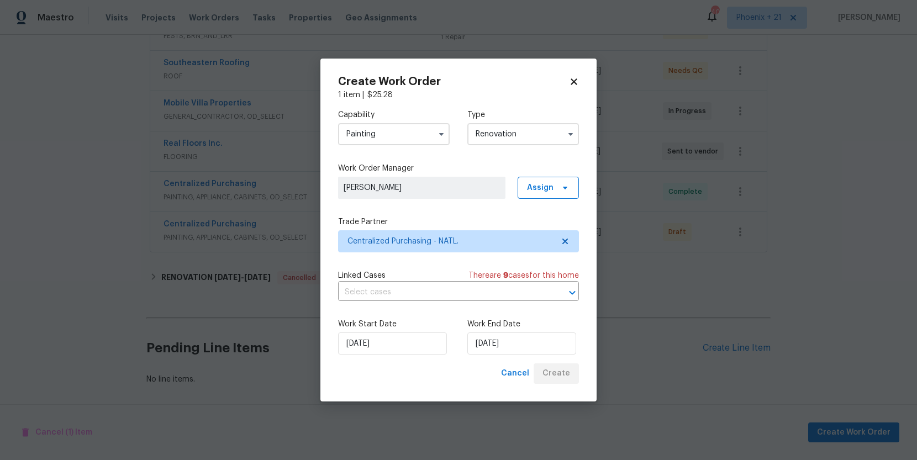
scroll to position [277, 0]
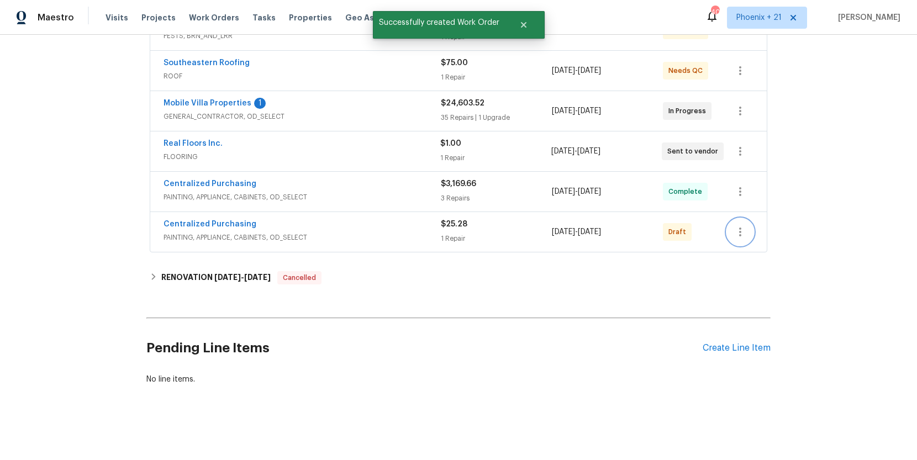
click at [737, 234] on icon "button" at bounding box center [739, 231] width 13 height 13
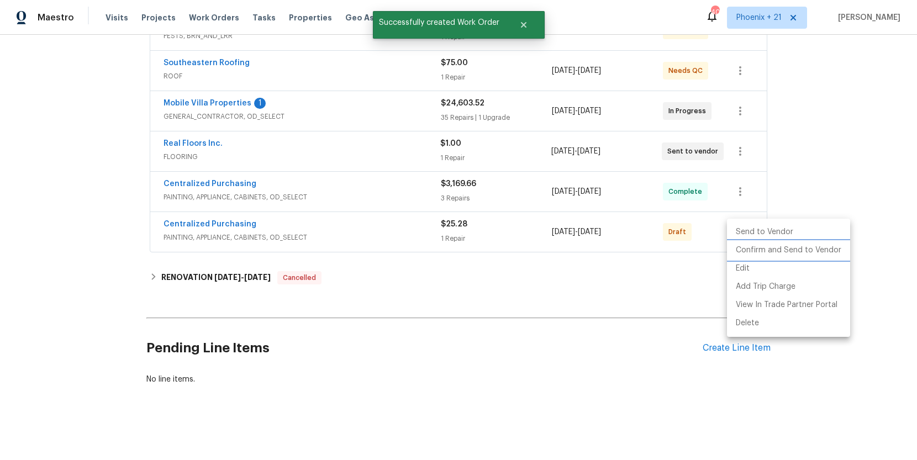
click at [740, 246] on li "Confirm and Send to Vendor" at bounding box center [788, 250] width 123 height 18
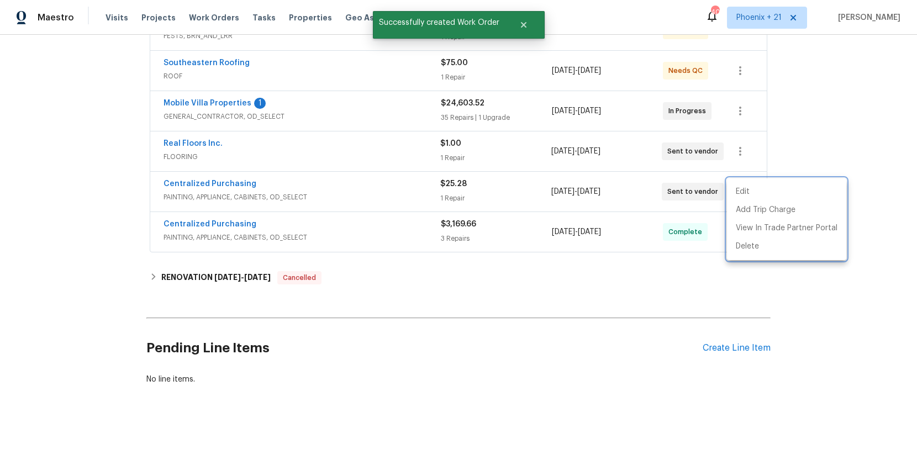
drag, startPoint x: 252, startPoint y: 179, endPoint x: 237, endPoint y: 185, distance: 16.6
click at [252, 179] on div at bounding box center [458, 230] width 917 height 460
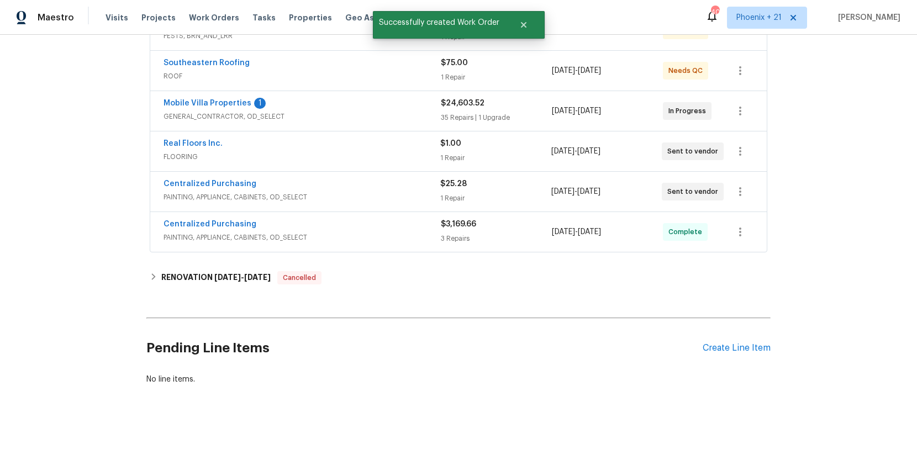
click at [237, 185] on div "Edit Add Trip Charge View In Trade Partner Portal Delete" at bounding box center [458, 230] width 917 height 460
click at [237, 185] on link "Centralized Purchasing" at bounding box center [209, 184] width 93 height 8
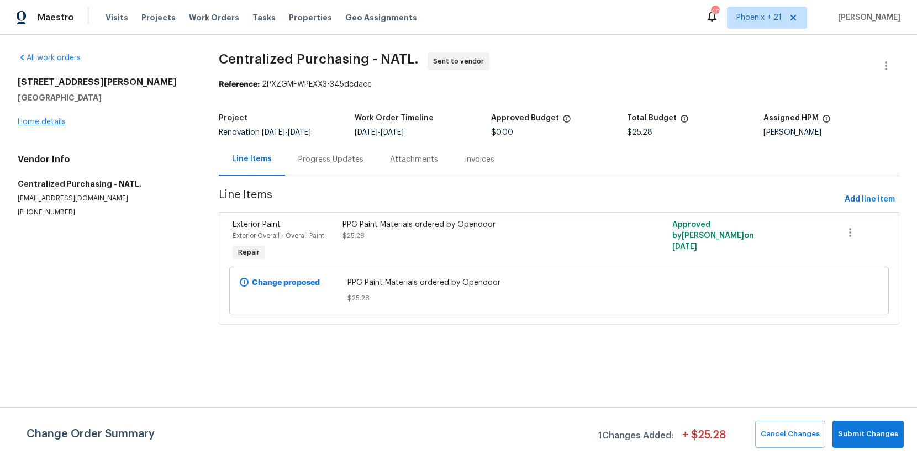
drag, startPoint x: 64, startPoint y: 115, endPoint x: 57, endPoint y: 118, distance: 7.2
click at [63, 115] on div "[STREET_ADDRESS][PERSON_NAME] Home details" at bounding box center [105, 102] width 174 height 51
click at [56, 120] on link "Home details" at bounding box center [42, 122] width 48 height 8
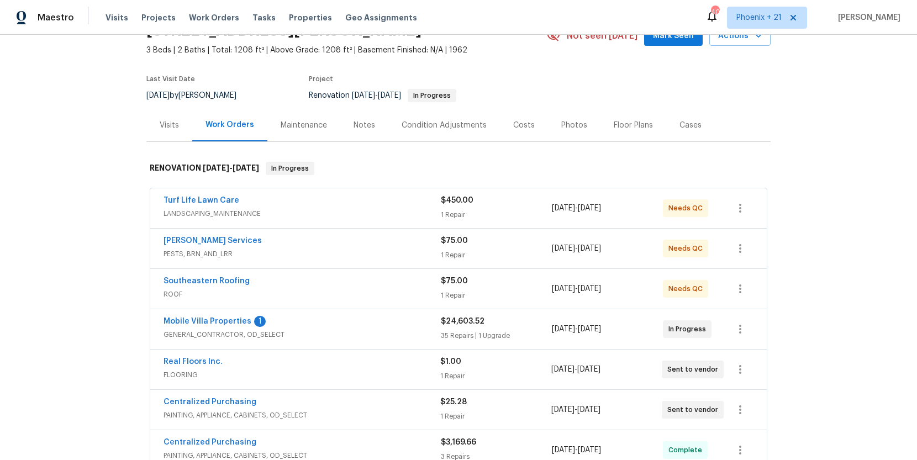
scroll to position [60, 0]
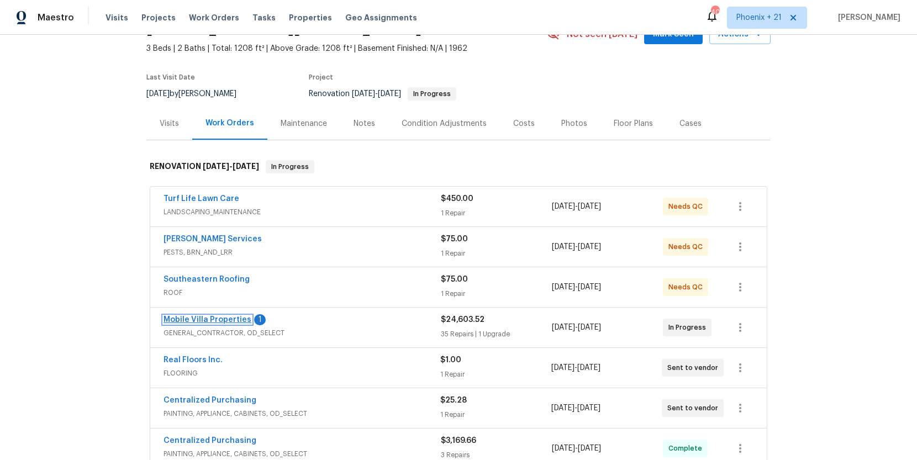
click at [219, 321] on link "Mobile Villa Properties" at bounding box center [207, 320] width 88 height 8
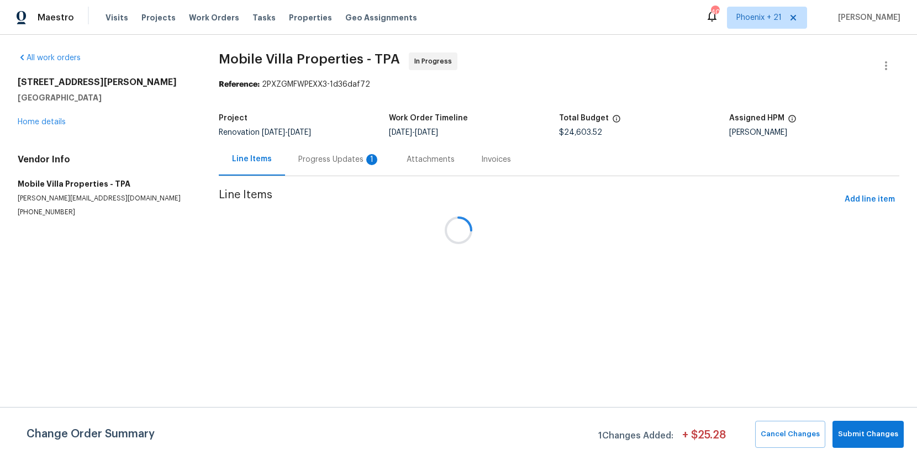
click at [299, 161] on div at bounding box center [458, 230] width 917 height 460
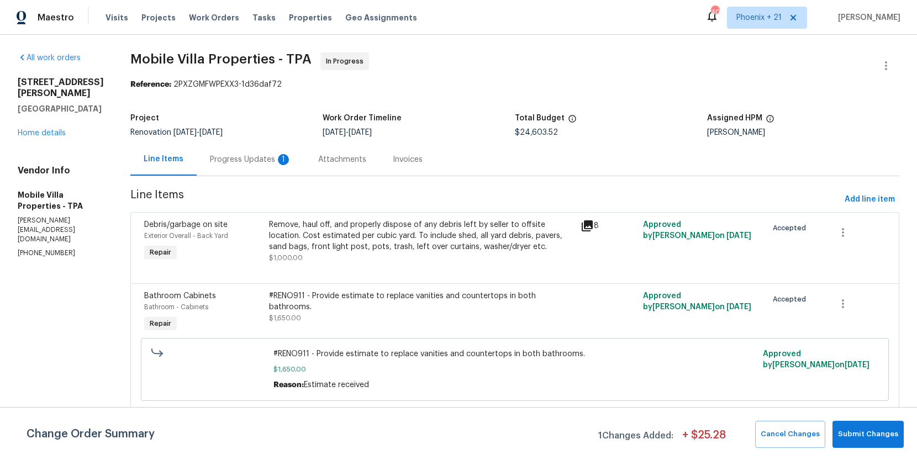
click at [210, 157] on div "Progress Updates 1" at bounding box center [251, 159] width 82 height 11
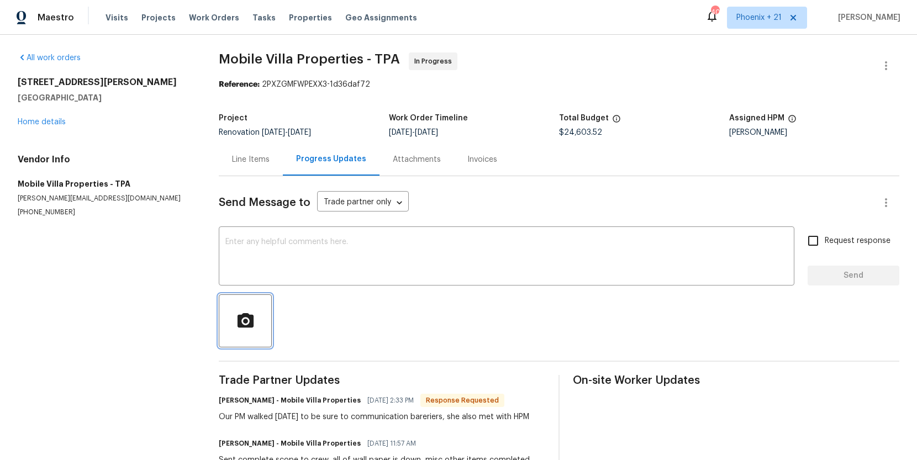
click at [240, 322] on icon "button" at bounding box center [245, 320] width 16 height 14
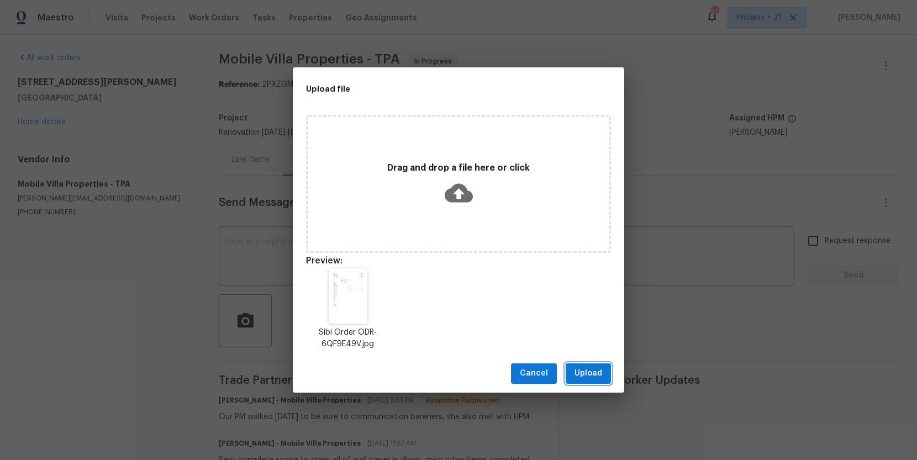
click at [583, 365] on button "Upload" at bounding box center [587, 373] width 45 height 20
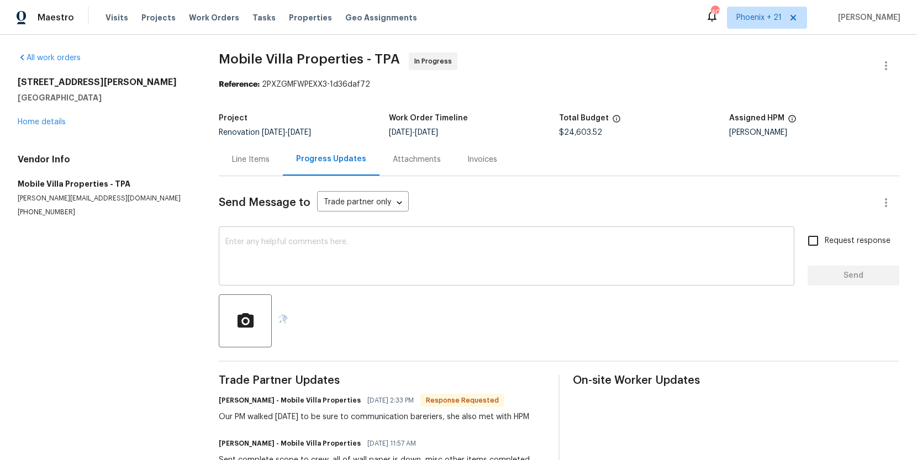
click at [283, 266] on textarea at bounding box center [506, 257] width 562 height 39
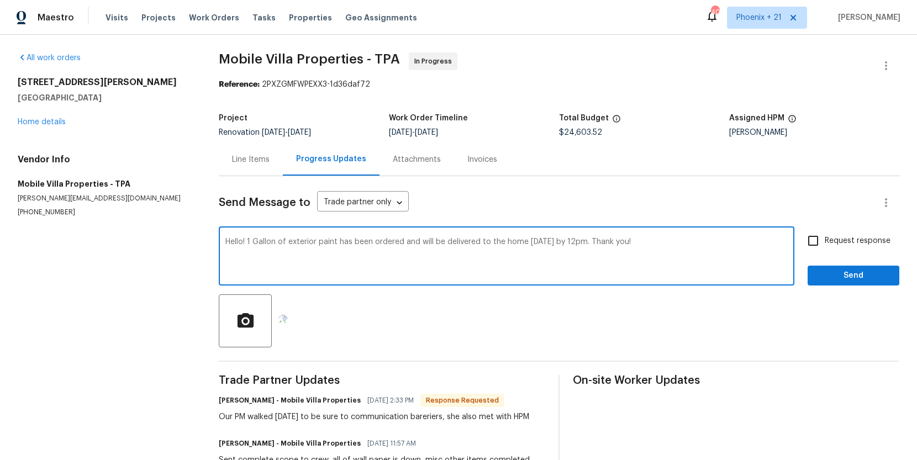
type textarea "Hello! 1 Gallon of exterior paint has been ordered and will be delivered to the…"
click at [839, 276] on span "Send" at bounding box center [853, 276] width 74 height 14
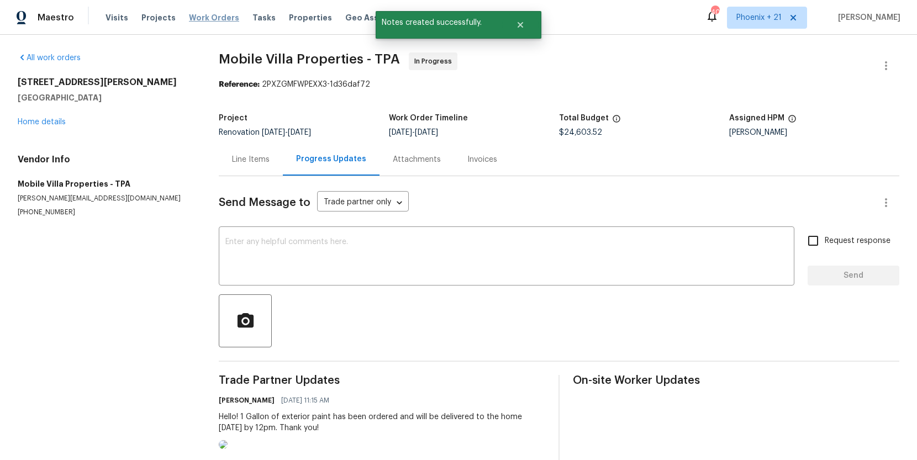
click at [204, 15] on span "Work Orders" at bounding box center [214, 17] width 50 height 11
